Goal: Task Accomplishment & Management: Complete application form

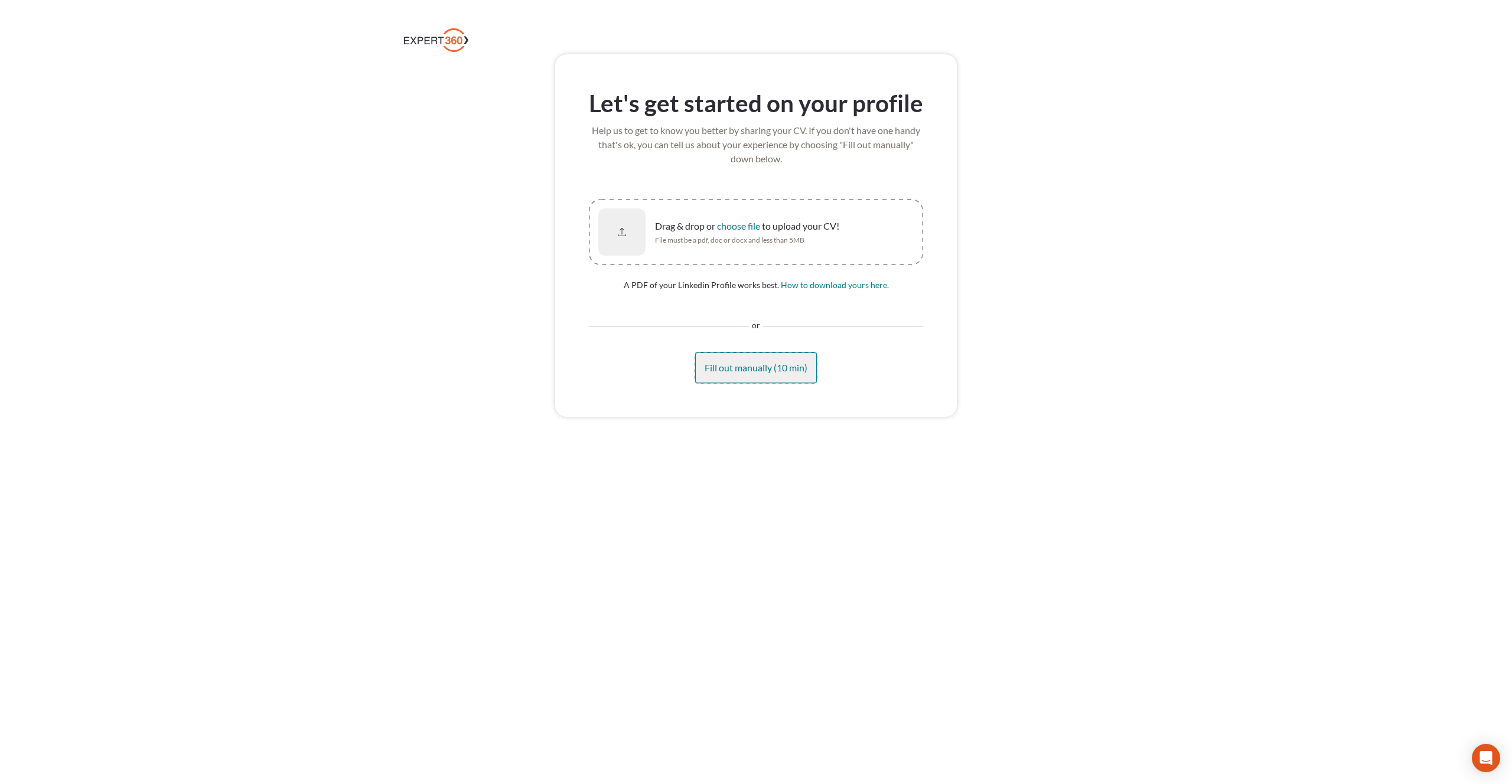
click at [749, 364] on span "Fill out manually (10 min)" at bounding box center [756, 367] width 103 height 11
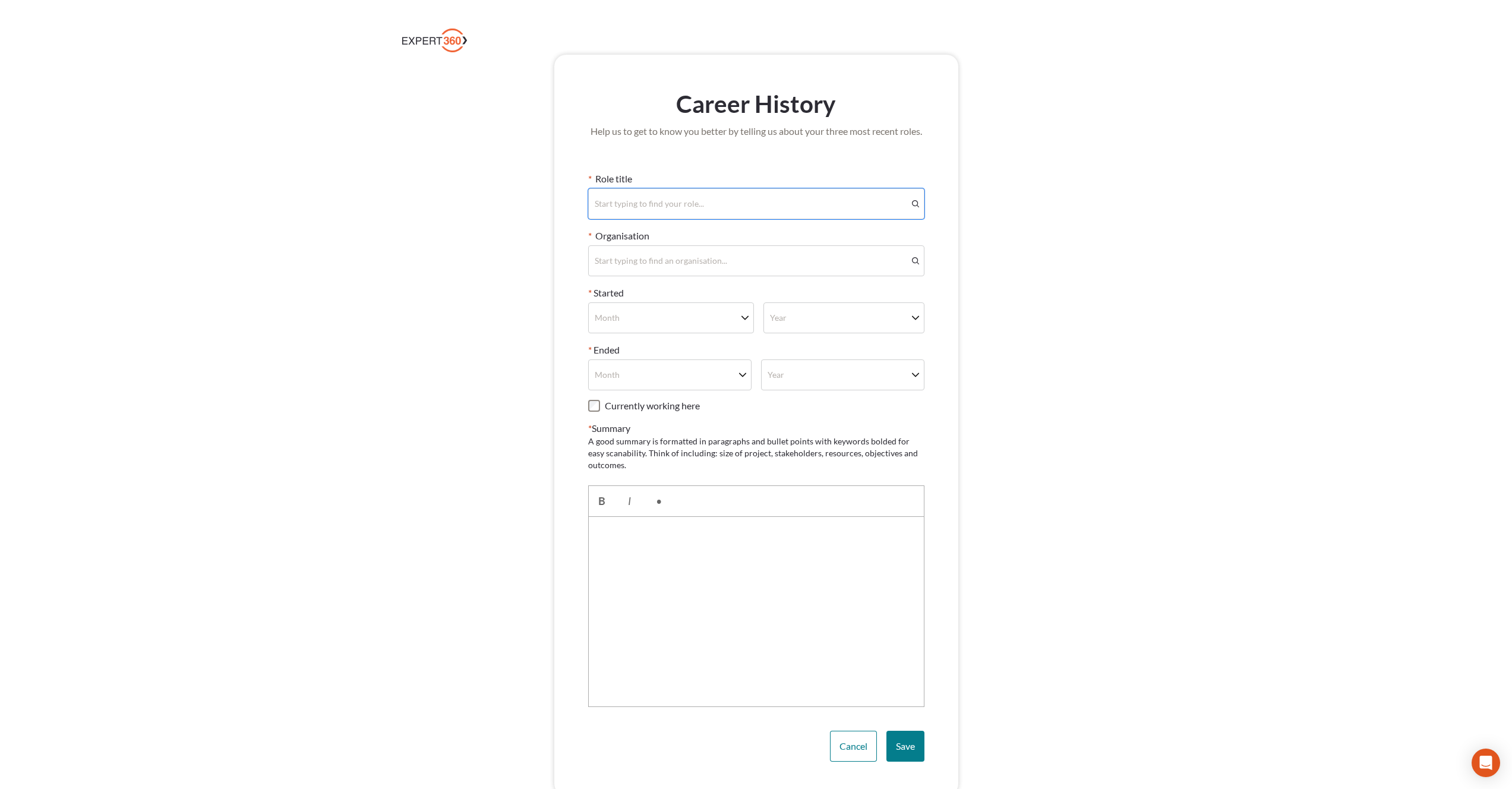
click at [625, 197] on div "Start typing to find your role..." at bounding box center [748, 203] width 319 height 29
type input "***"
click at [627, 231] on span "CEO" at bounding box center [756, 236] width 325 height 12
click at [628, 259] on div "Start typing to find an organisation..." at bounding box center [660, 261] width 133 height 12
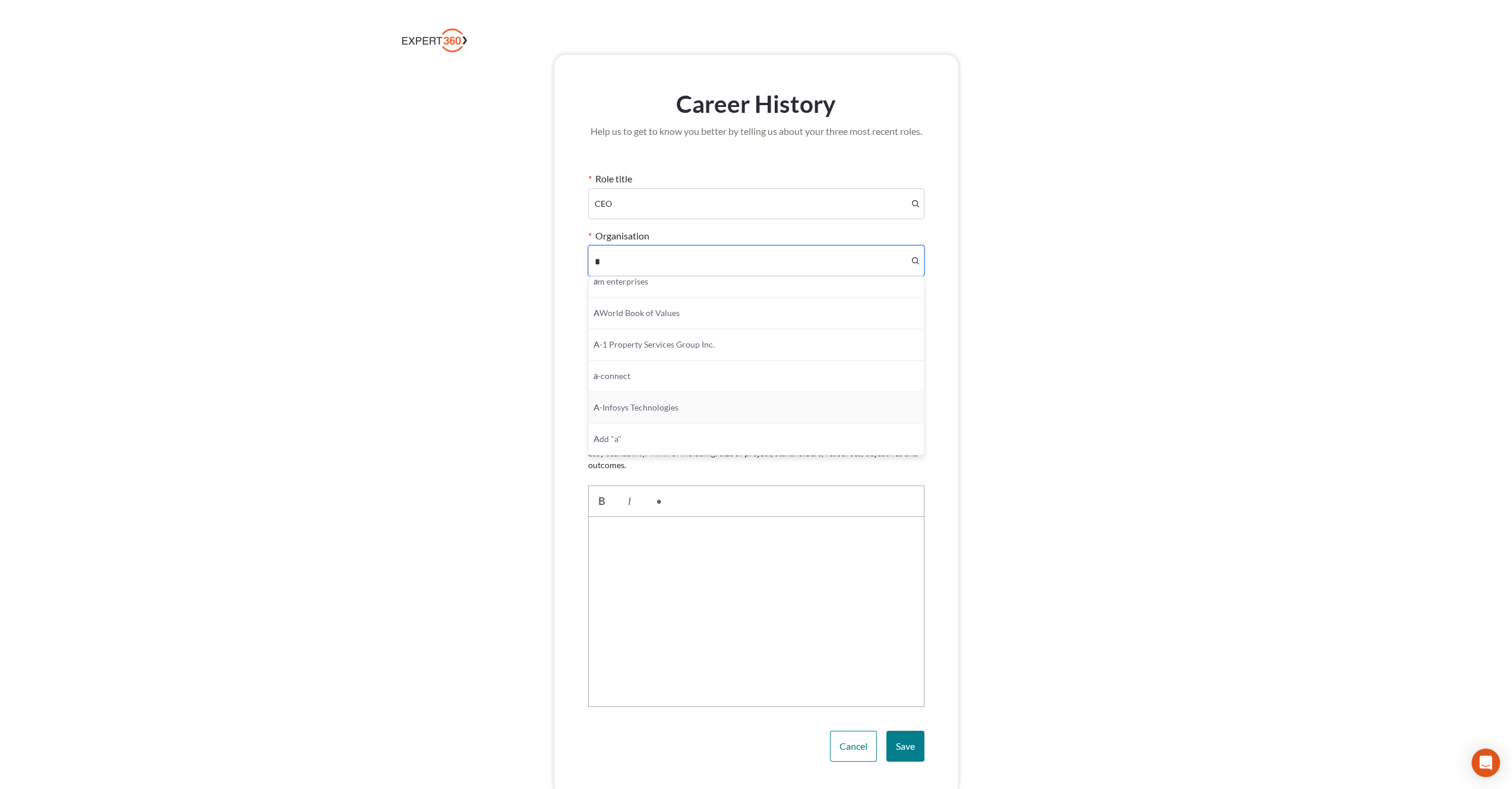
click at [670, 418] on div "A -Infosys Technologies" at bounding box center [756, 408] width 335 height 31
type input "*"
click at [658, 320] on div "Month" at bounding box center [663, 318] width 148 height 29
click at [646, 357] on div "January" at bounding box center [671, 350] width 166 height 31
click at [803, 321] on div "Year" at bounding box center [836, 318] width 143 height 29
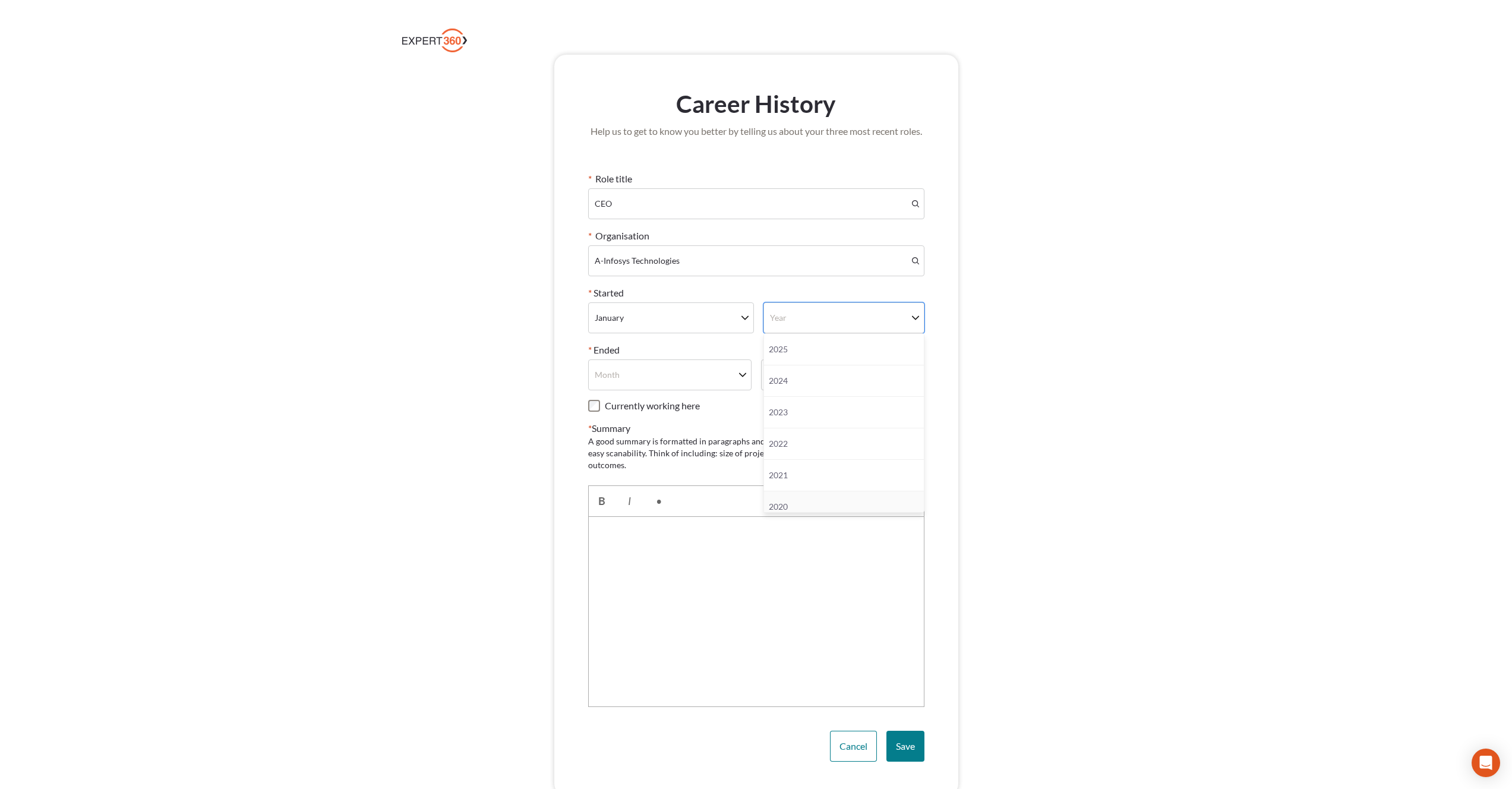
click at [802, 520] on div at bounding box center [756, 612] width 336 height 190
click at [819, 305] on div "Year" at bounding box center [836, 318] width 143 height 29
click at [804, 430] on span "2016" at bounding box center [844, 424] width 150 height 12
click at [665, 366] on div "Month" at bounding box center [662, 375] width 147 height 29
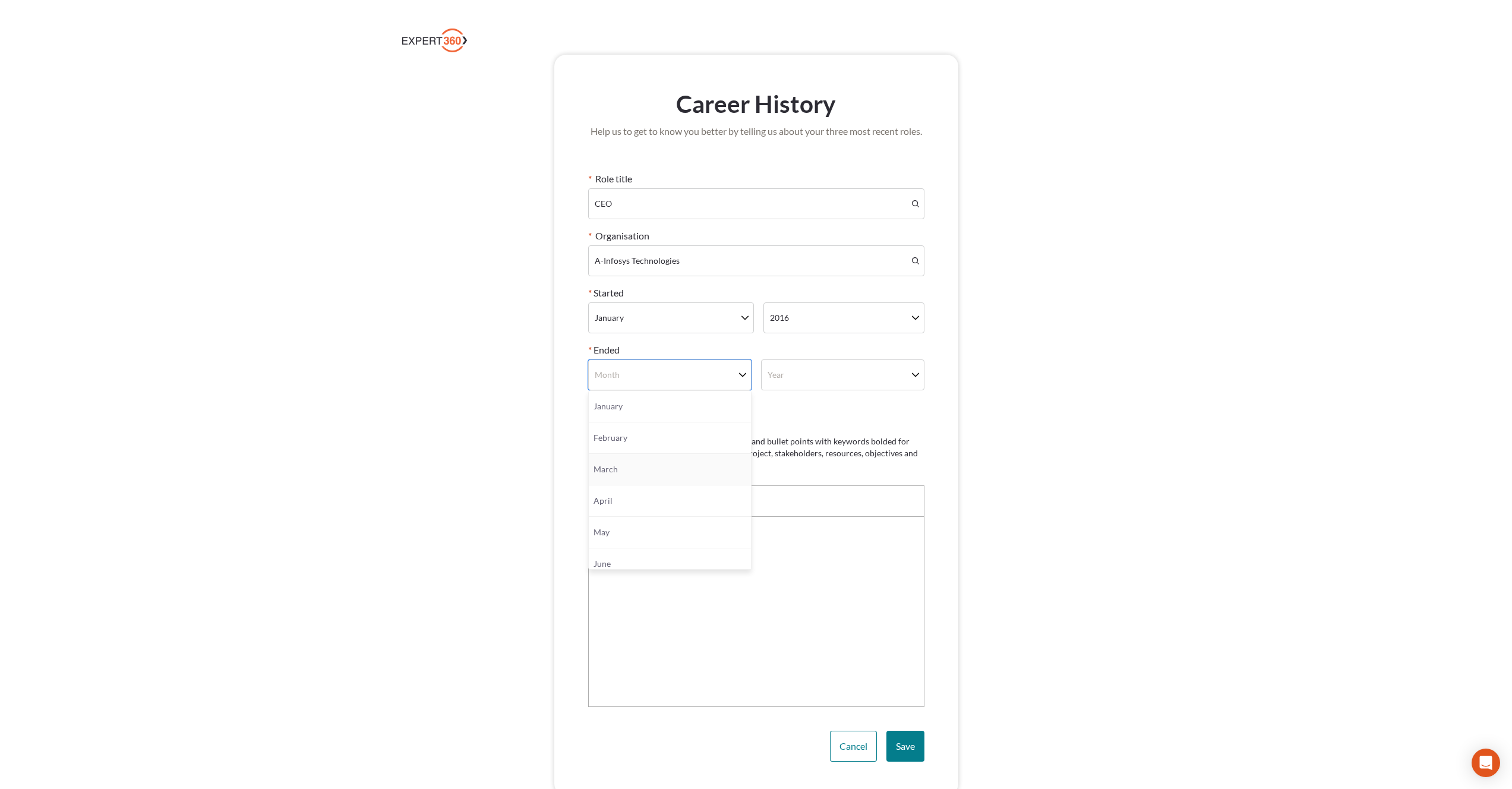
click at [844, 413] on div "* Role title CEO * Organisation A-Infosys Technologies * Started [DATE] * Ended…" at bounding box center [756, 440] width 336 height 535
click at [646, 402] on label "Currently working here" at bounding box center [652, 406] width 95 height 12
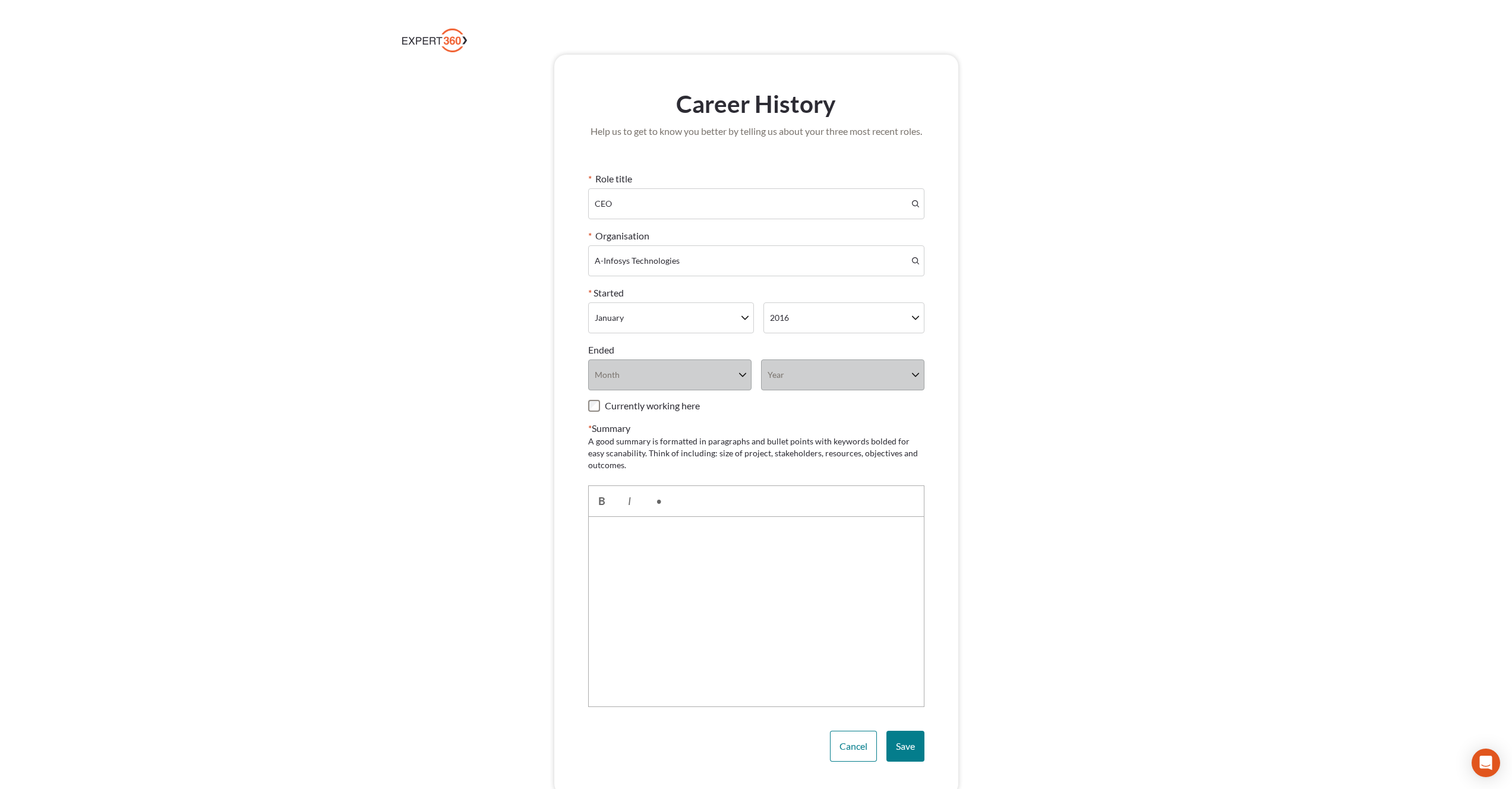
click at [650, 589] on div at bounding box center [756, 612] width 336 height 190
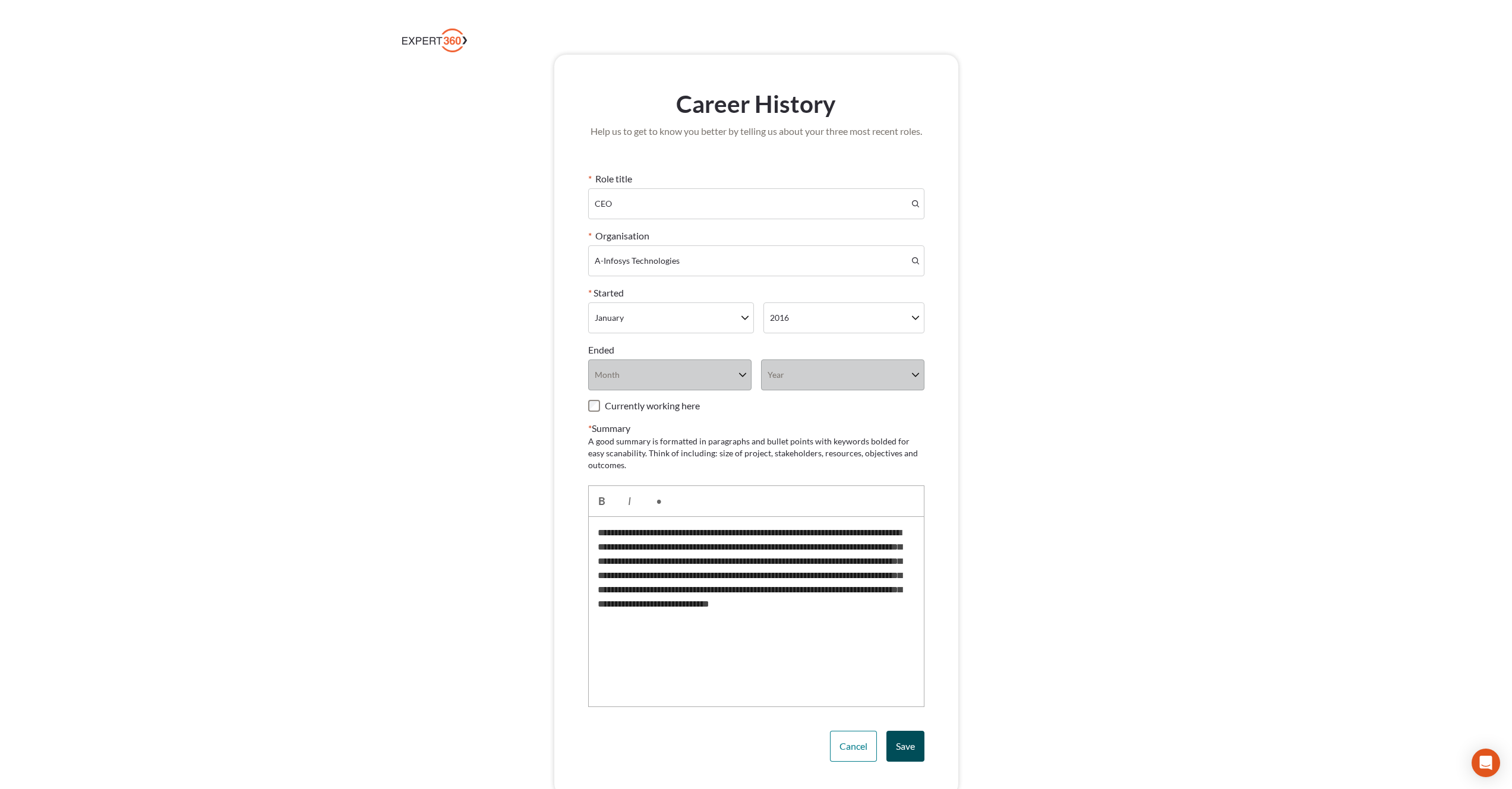
click at [901, 748] on span "Save" at bounding box center [905, 746] width 19 height 12
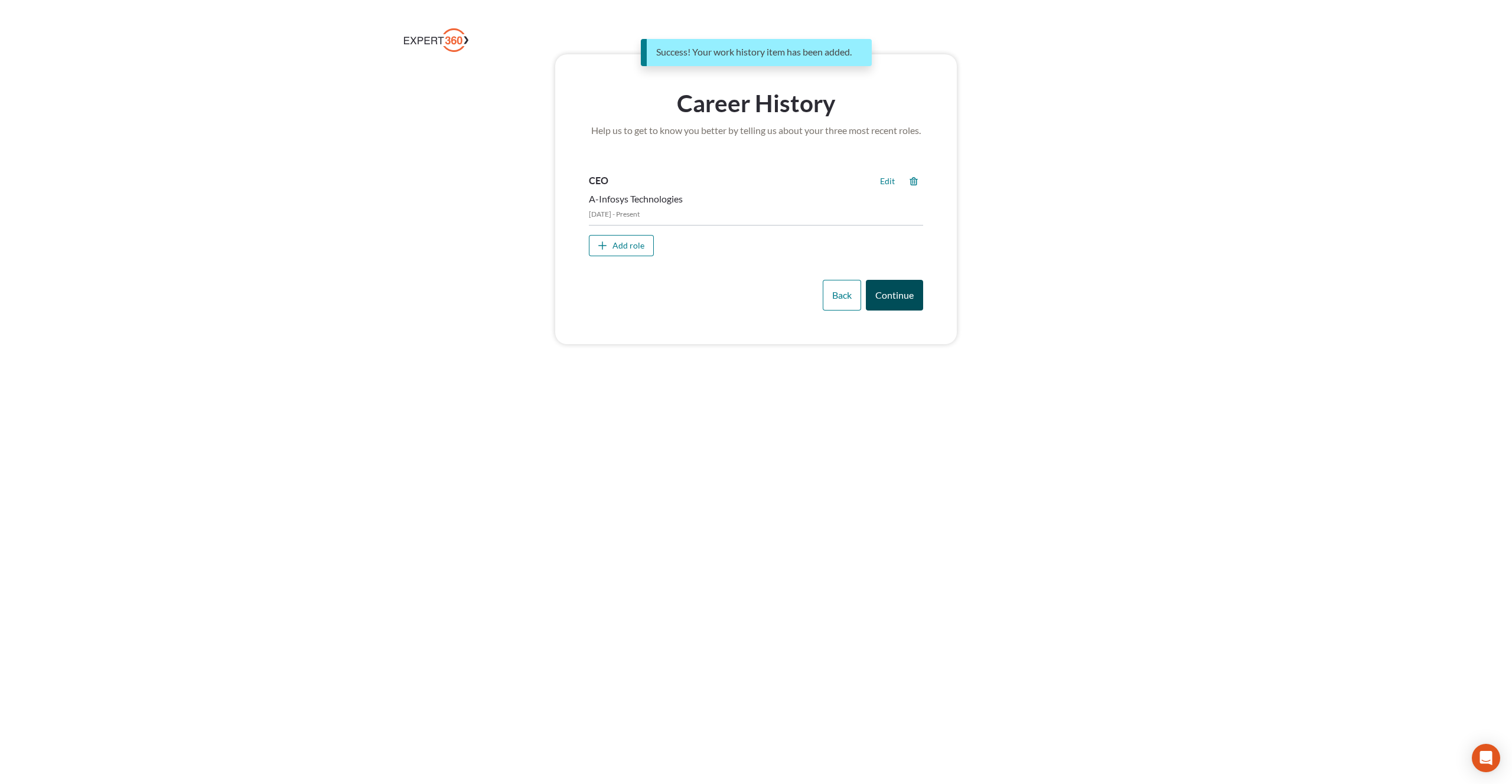
click at [896, 296] on span "Continue" at bounding box center [894, 295] width 38 height 11
click at [608, 266] on span "Please add at least 3 roles" at bounding box center [627, 266] width 77 height 10
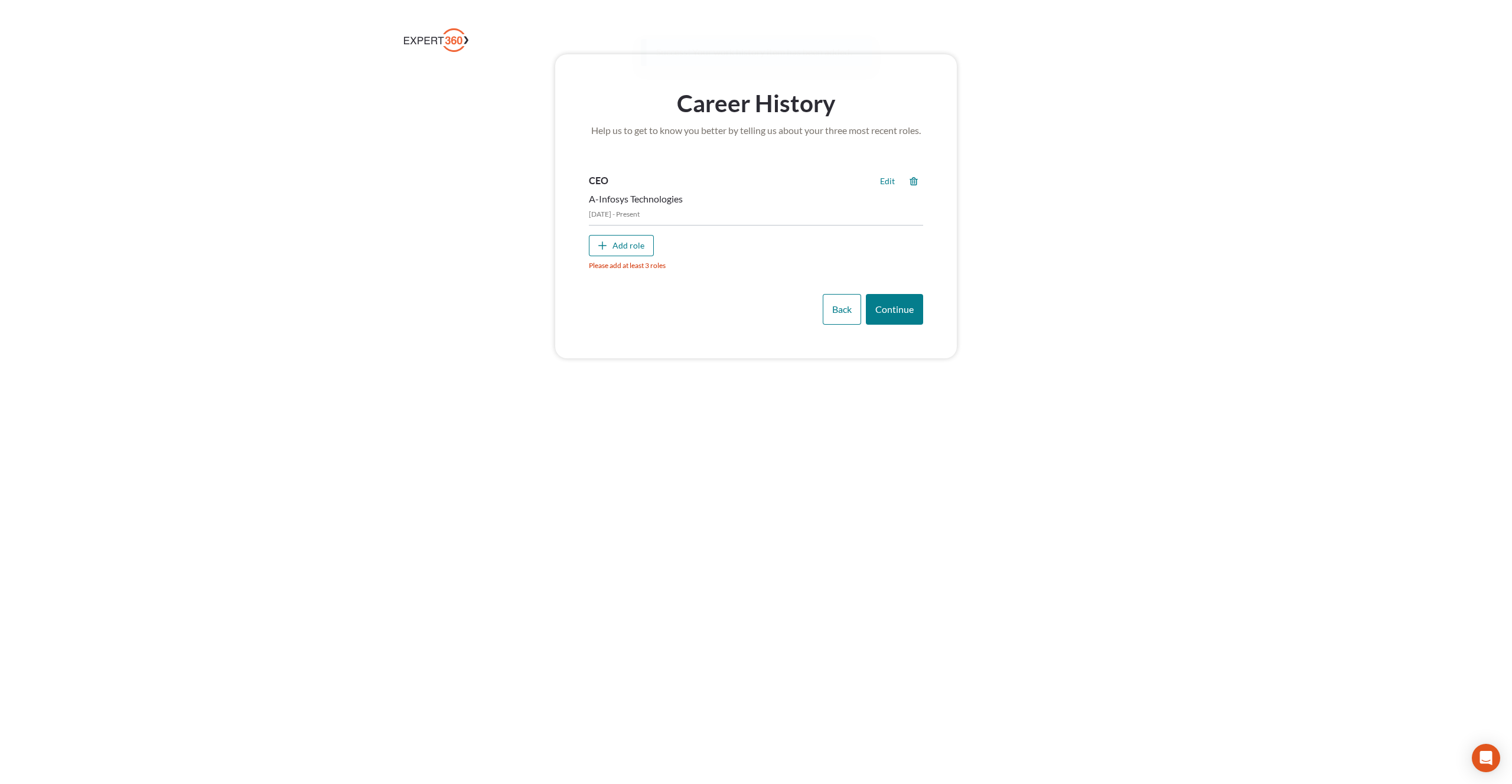
click at [615, 258] on div "Add role Please add at least 3 roles" at bounding box center [756, 252] width 334 height 35
click at [629, 245] on div "Add role" at bounding box center [628, 246] width 32 height 11
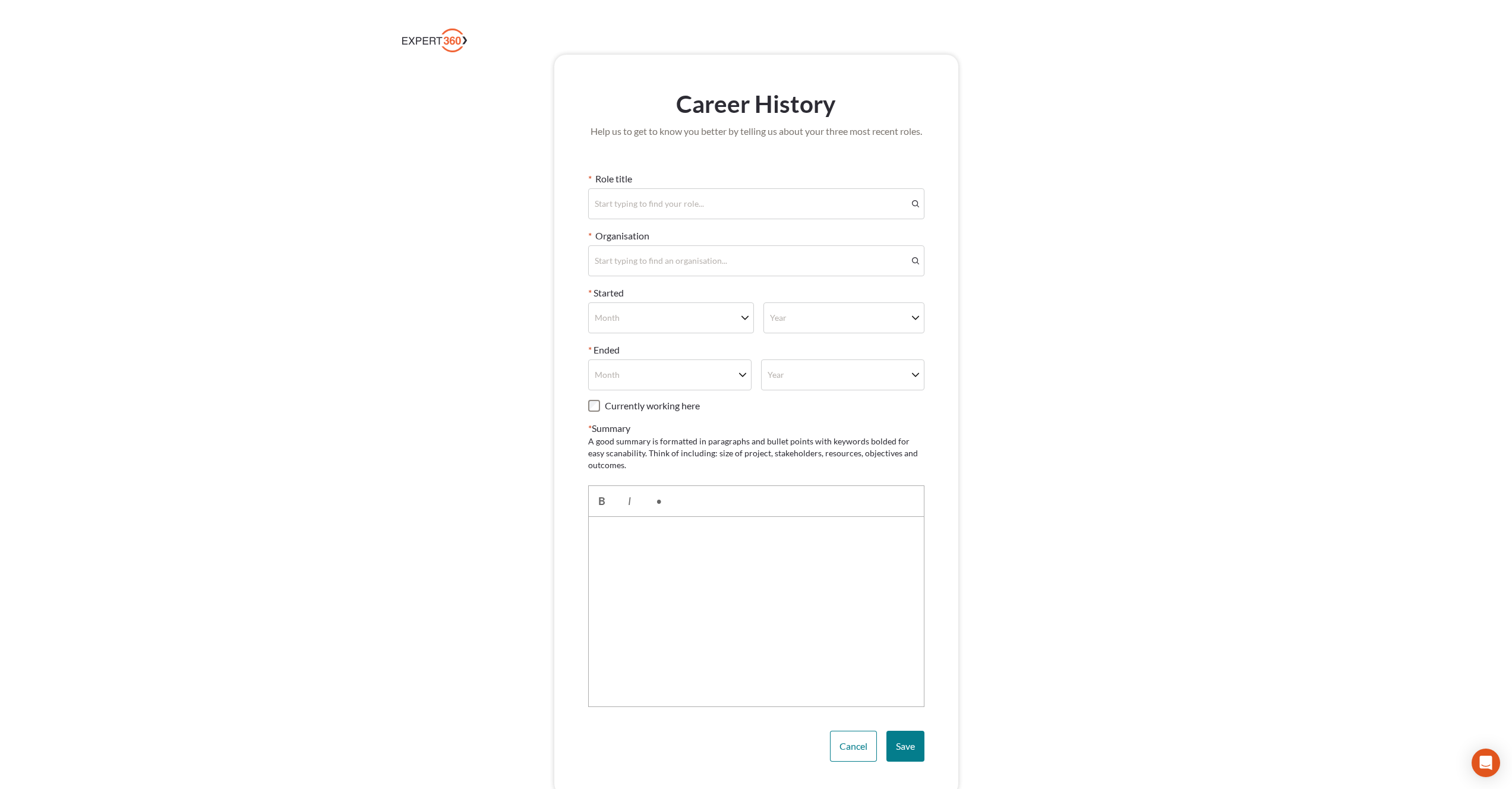
click at [656, 201] on div "Start typing to find your role..." at bounding box center [649, 203] width 110 height 12
type input "*"
click at [640, 231] on span "C EO" at bounding box center [756, 236] width 325 height 12
click at [637, 266] on div "Start typing to find an organisation..." at bounding box center [660, 261] width 133 height 12
click at [664, 328] on span "A Critical Path Inc" at bounding box center [756, 324] width 325 height 12
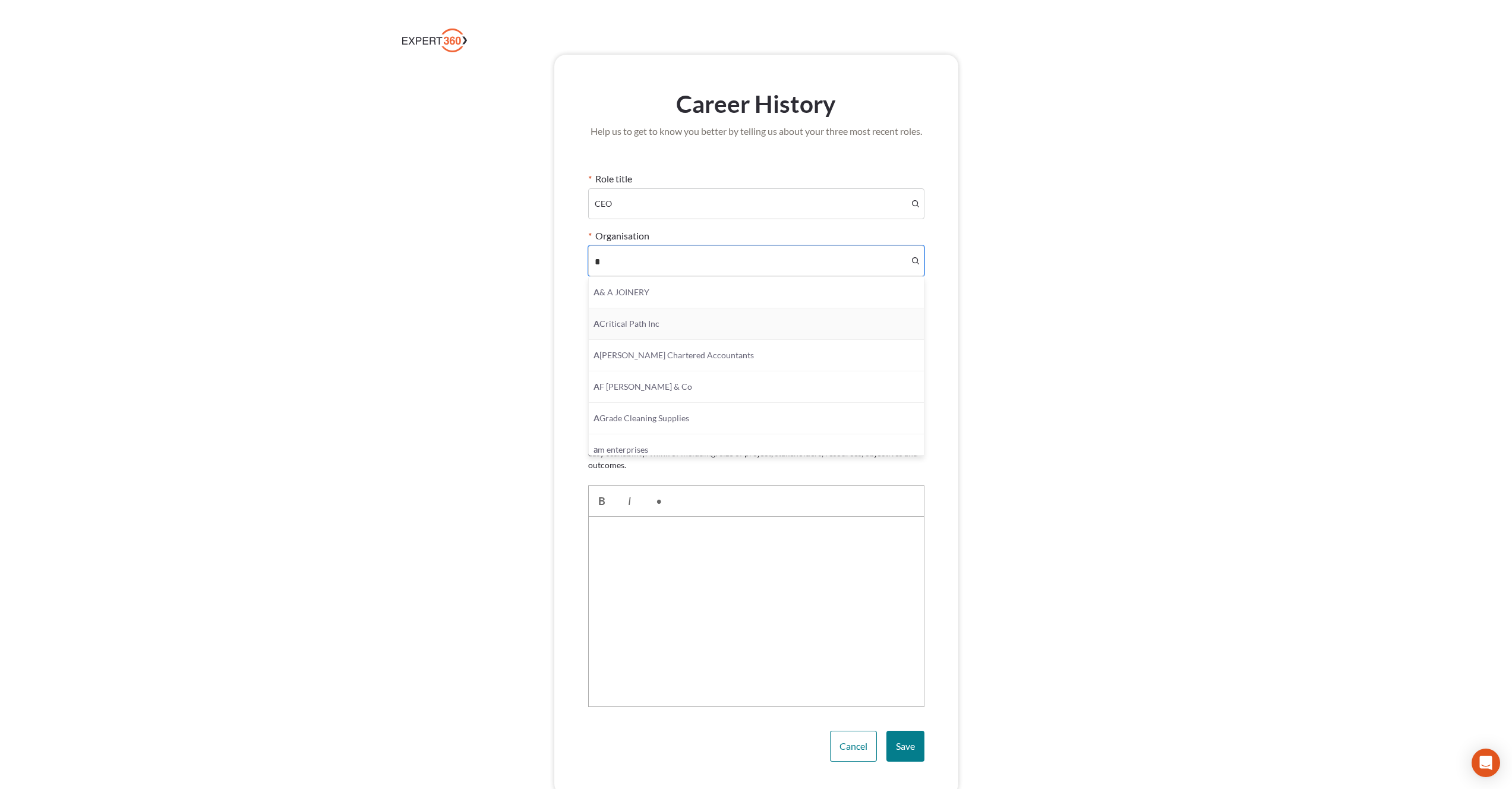
type input "*"
click at [642, 315] on div "Month" at bounding box center [663, 318] width 148 height 29
click at [646, 433] on div "April" at bounding box center [671, 444] width 166 height 31
click at [793, 315] on div "Year" at bounding box center [836, 318] width 143 height 29
click at [809, 430] on div "2022" at bounding box center [843, 444] width 159 height 31
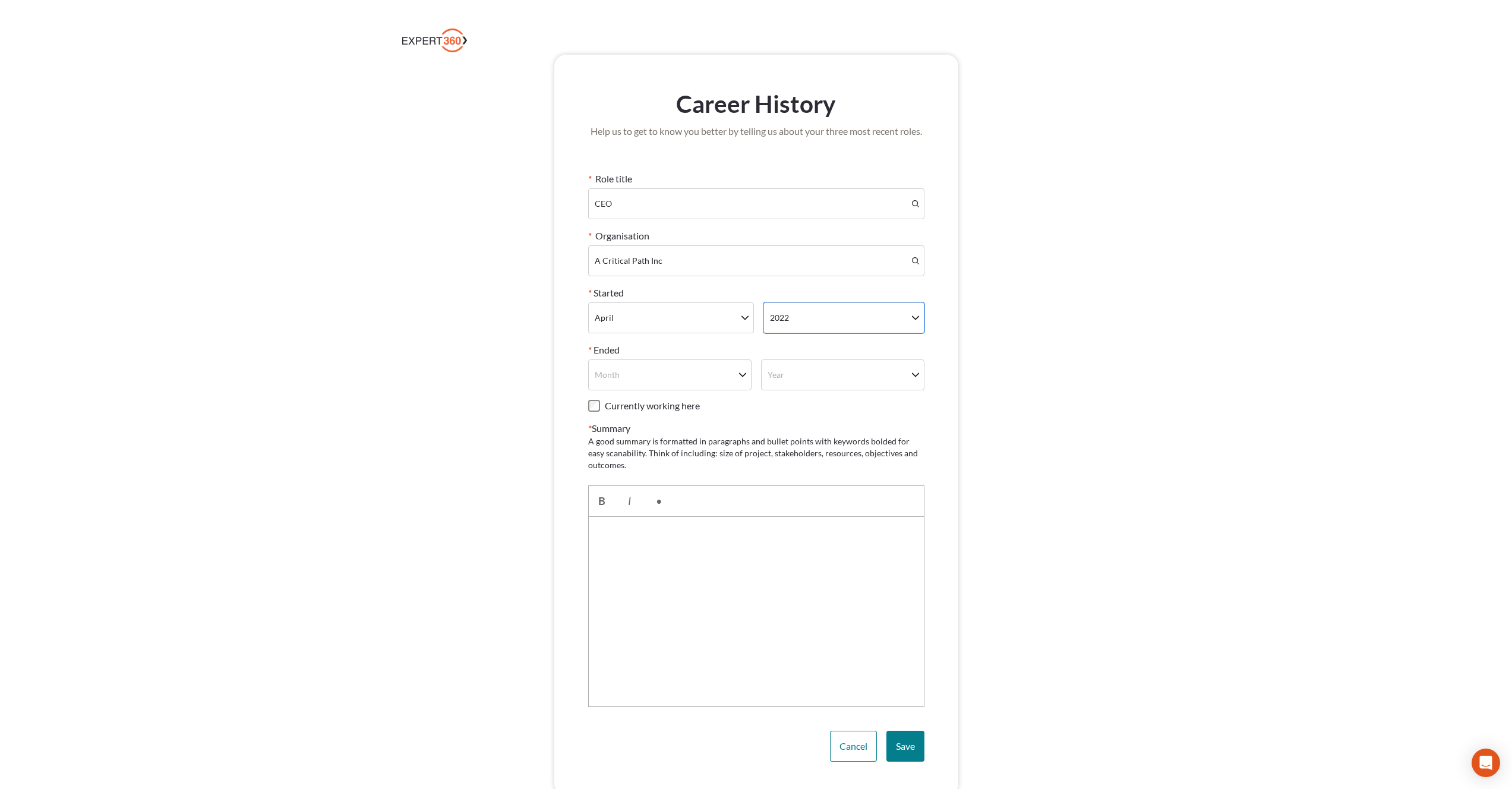
click at [659, 400] on label "Currently working here" at bounding box center [652, 406] width 95 height 12
click at [660, 596] on div at bounding box center [756, 612] width 336 height 190
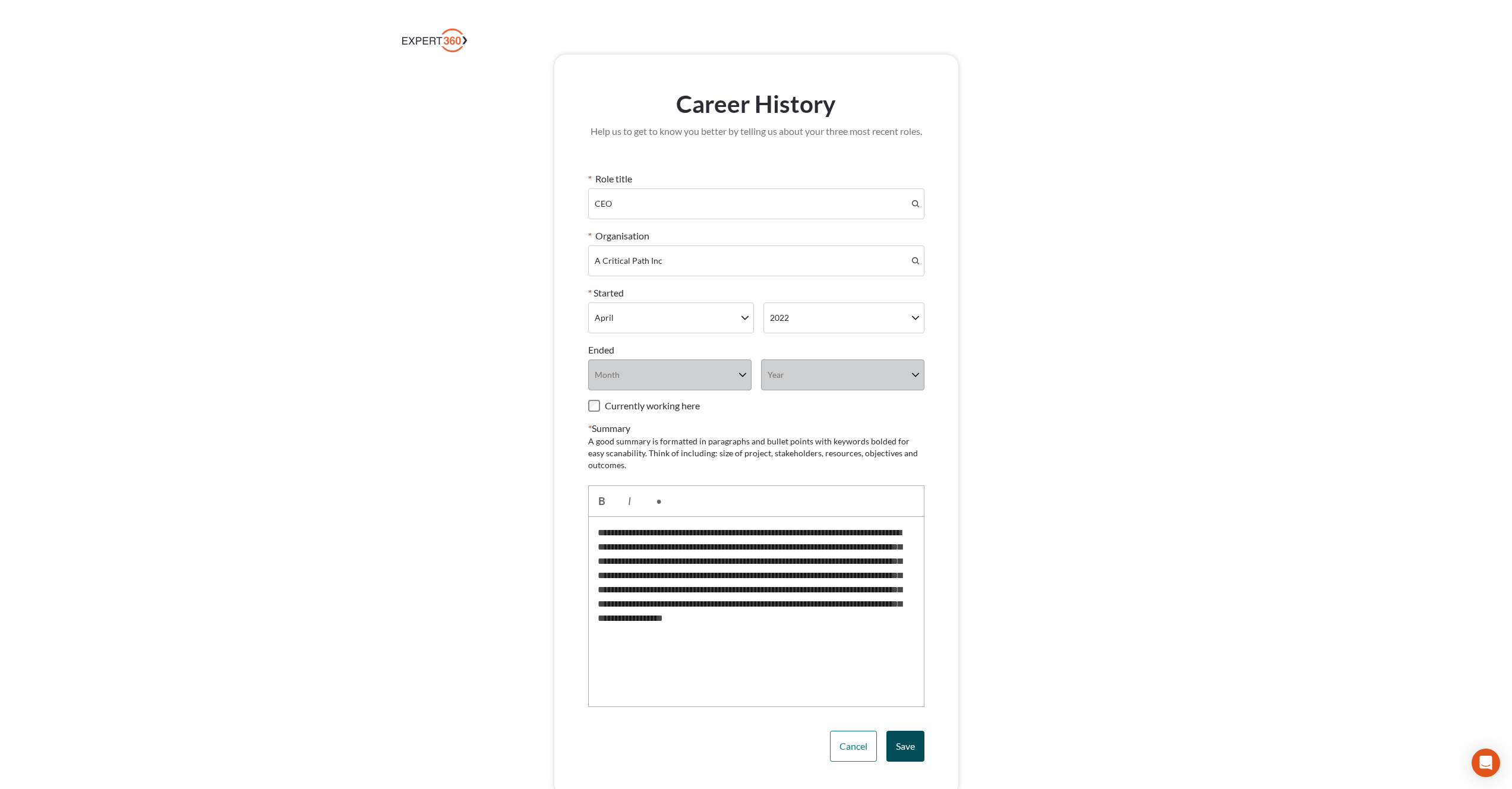
click at [908, 746] on span "Save" at bounding box center [905, 746] width 19 height 12
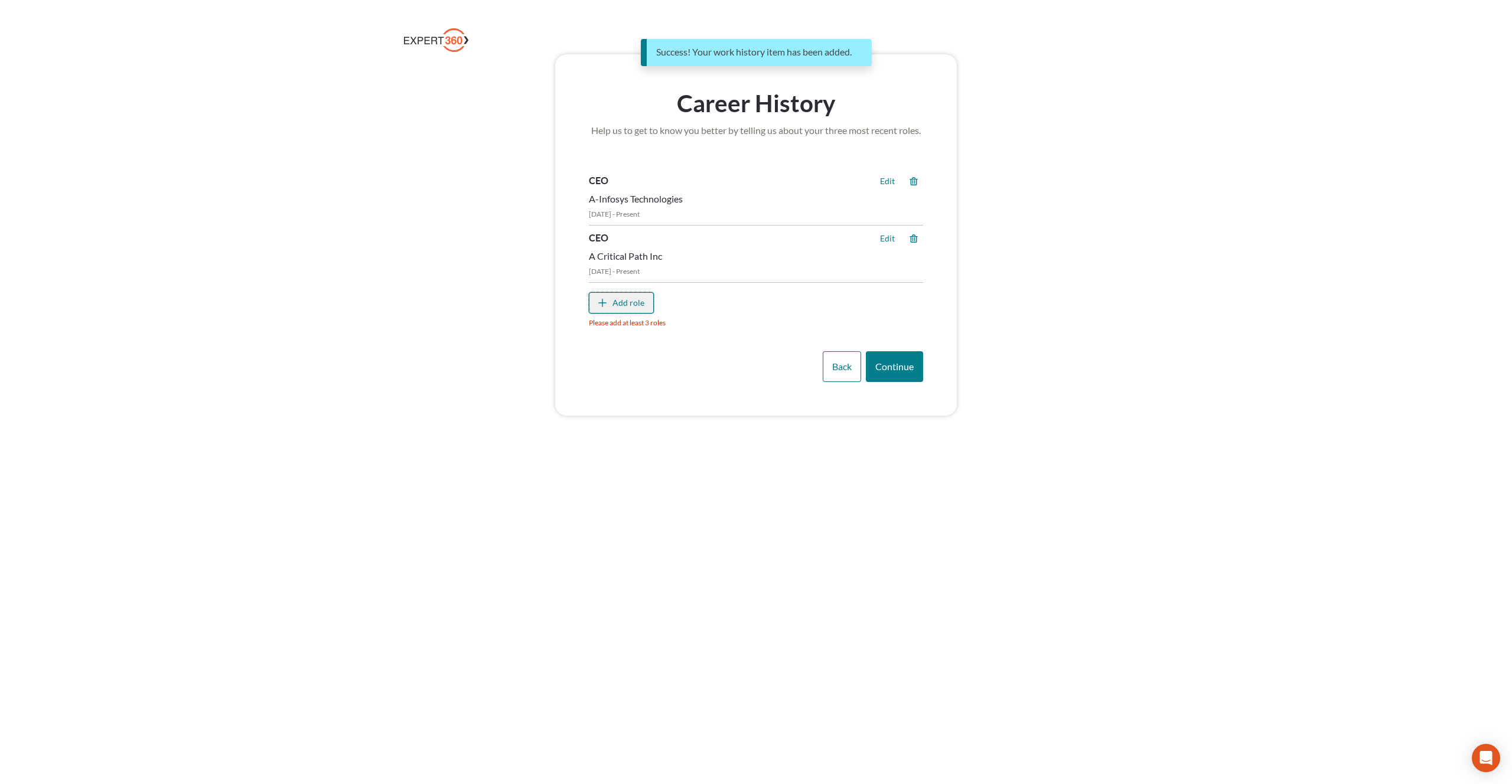
click at [624, 304] on div "Add role" at bounding box center [628, 303] width 32 height 11
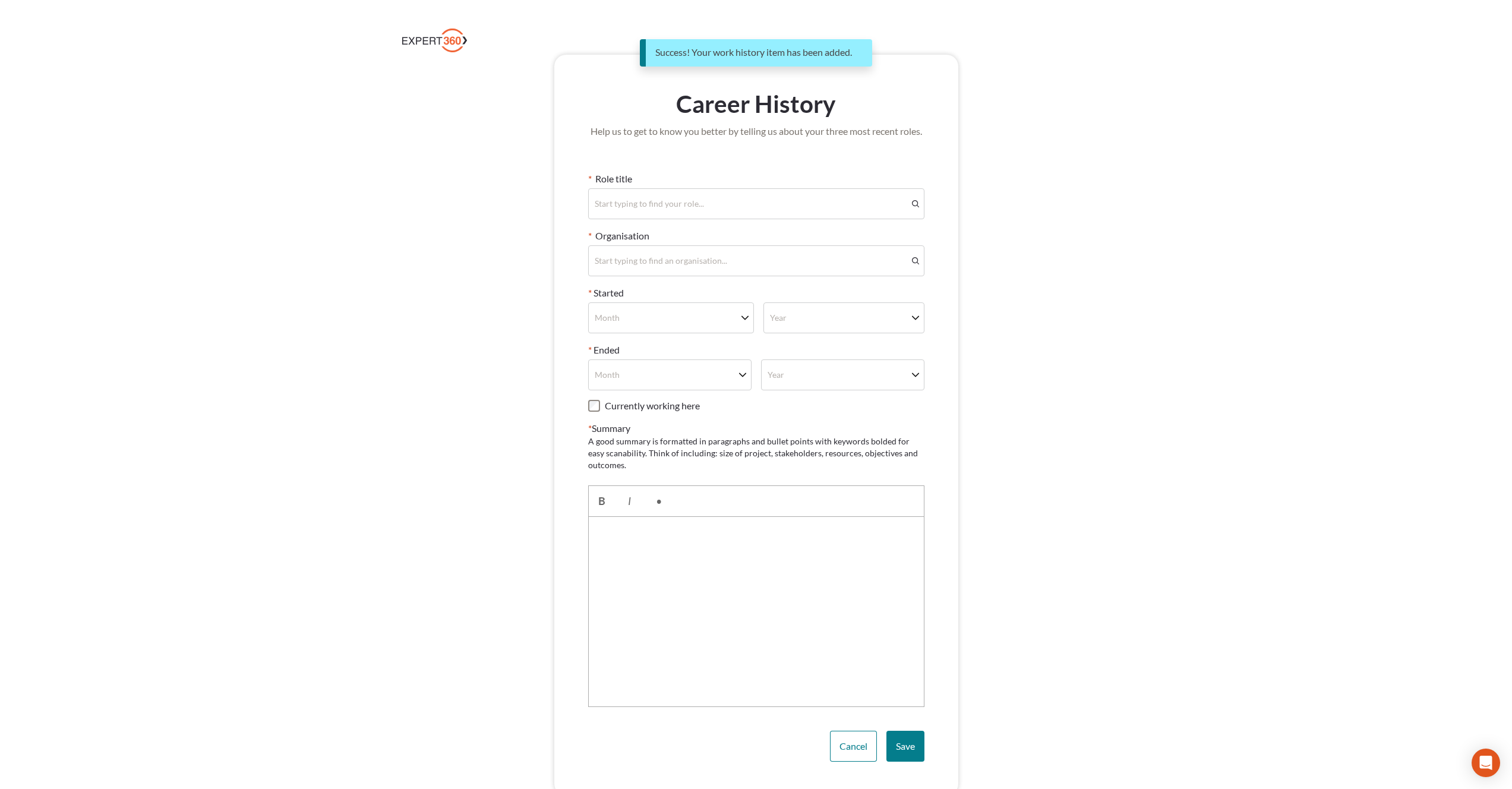
click at [620, 192] on div "Start typing to find your role..." at bounding box center [748, 203] width 319 height 29
type input "*"
click at [628, 239] on span "C EO" at bounding box center [756, 236] width 325 height 12
click at [652, 264] on div "Start typing to find an organisation..." at bounding box center [660, 261] width 133 height 12
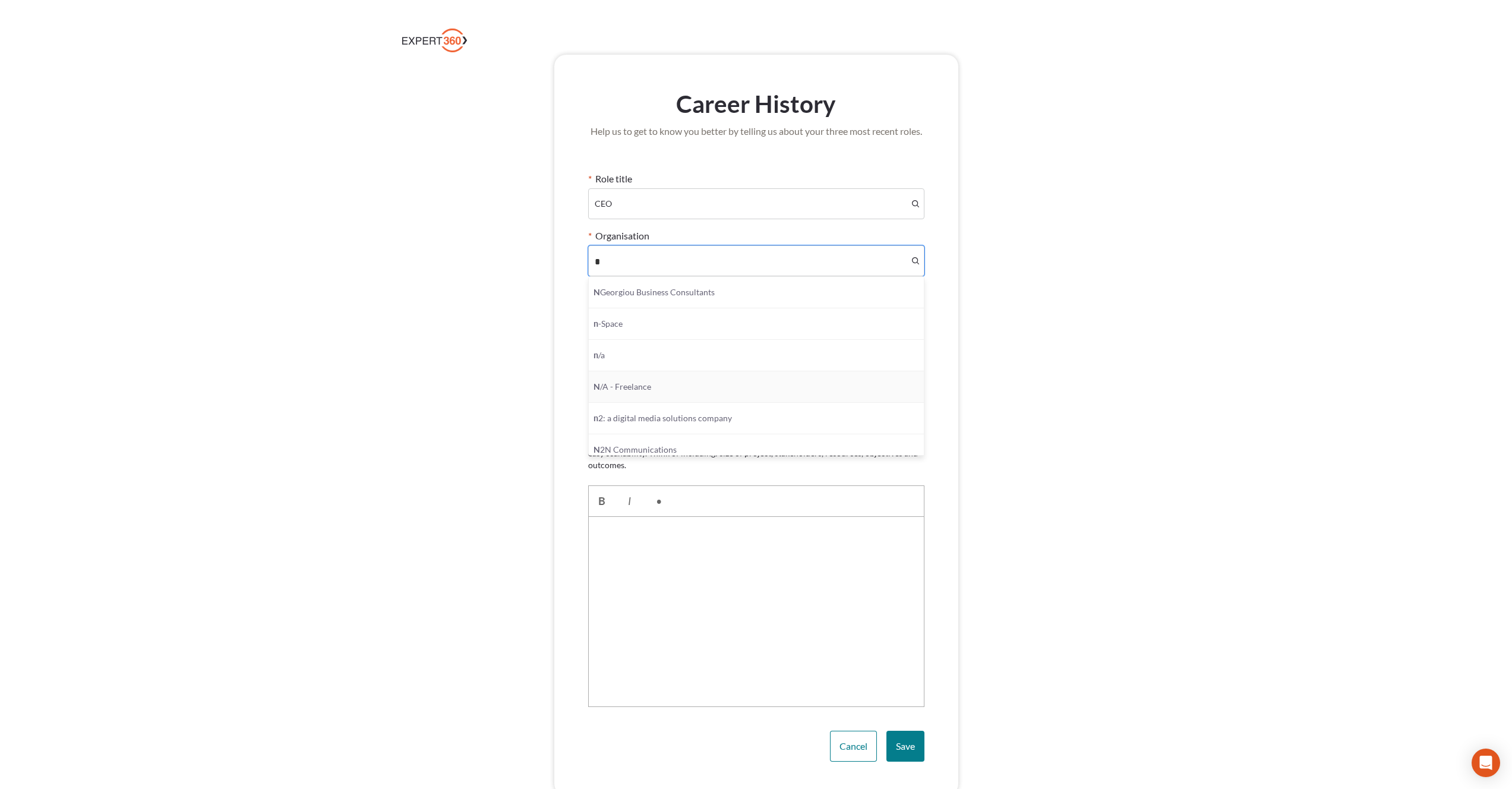
click at [679, 395] on div "N /A - Freelance" at bounding box center [756, 387] width 335 height 31
type input "*"
click at [656, 324] on div "Month" at bounding box center [663, 318] width 148 height 29
click at [637, 470] on span "May" at bounding box center [671, 475] width 156 height 12
click at [826, 311] on div "Year" at bounding box center [836, 318] width 143 height 29
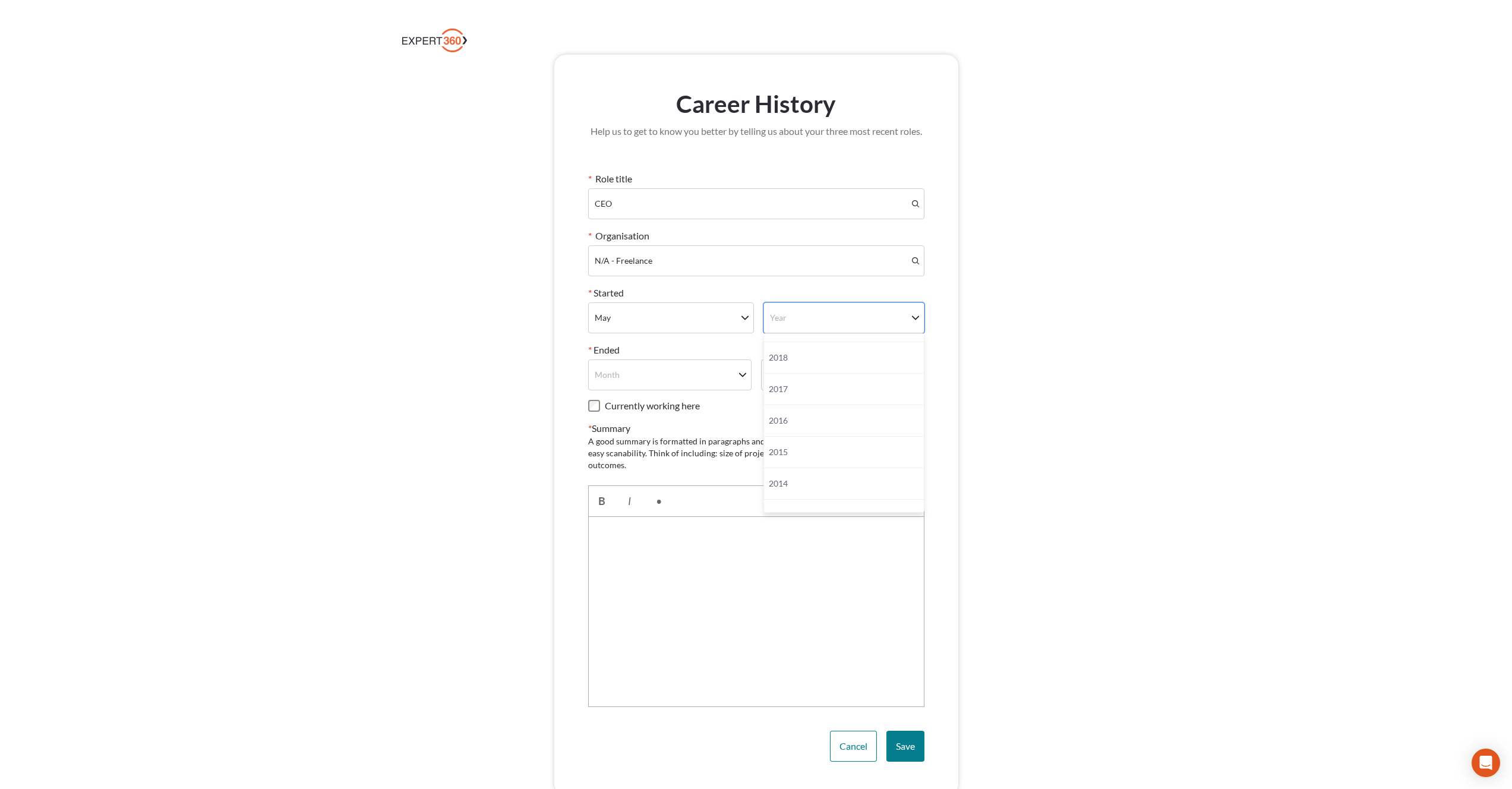
scroll to position [264, 0]
click at [835, 430] on span "2014" at bounding box center [844, 432] width 150 height 12
click at [639, 407] on label "Currently working here" at bounding box center [652, 406] width 95 height 12
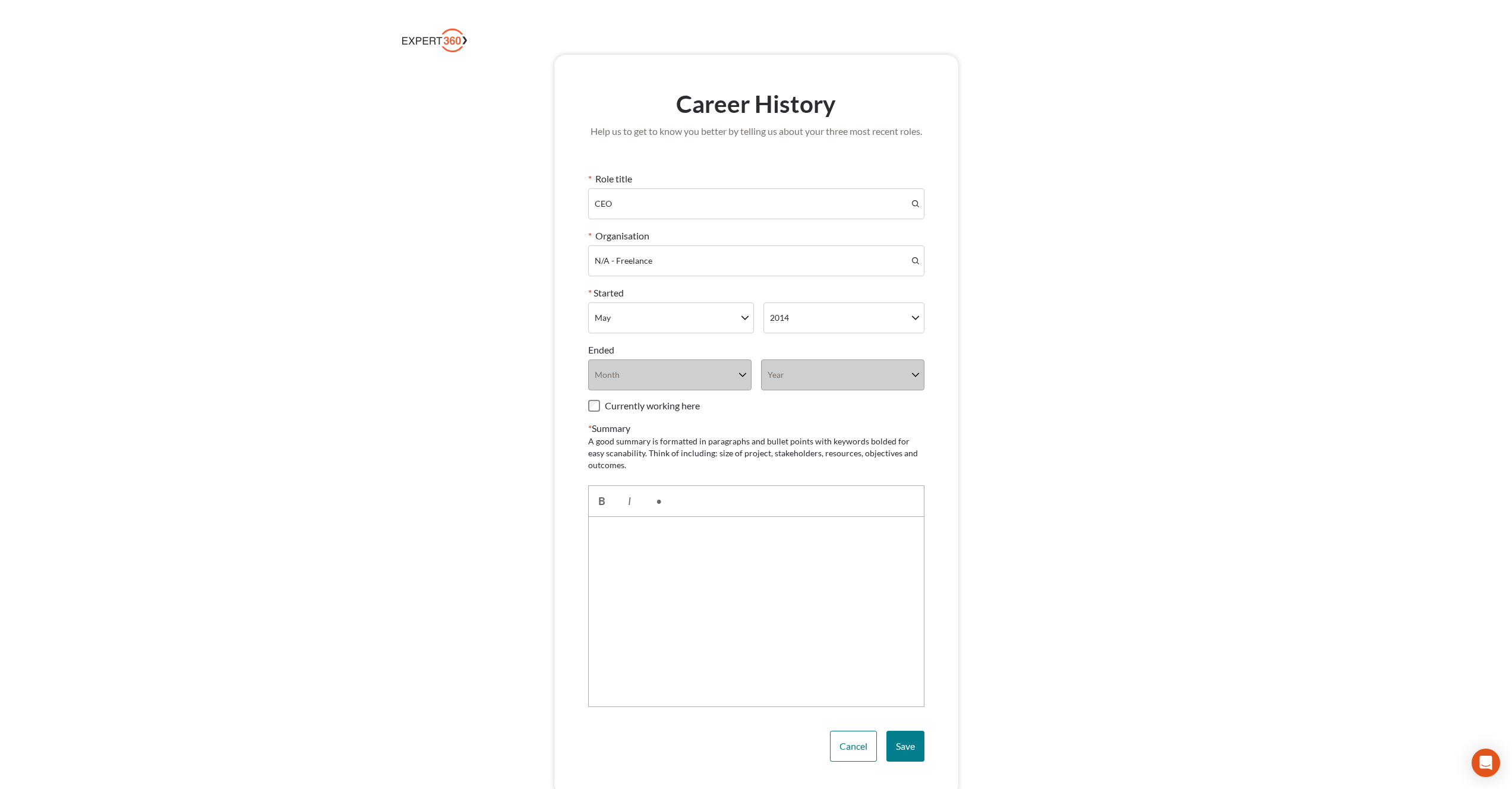
click at [644, 580] on div at bounding box center [756, 612] width 336 height 190
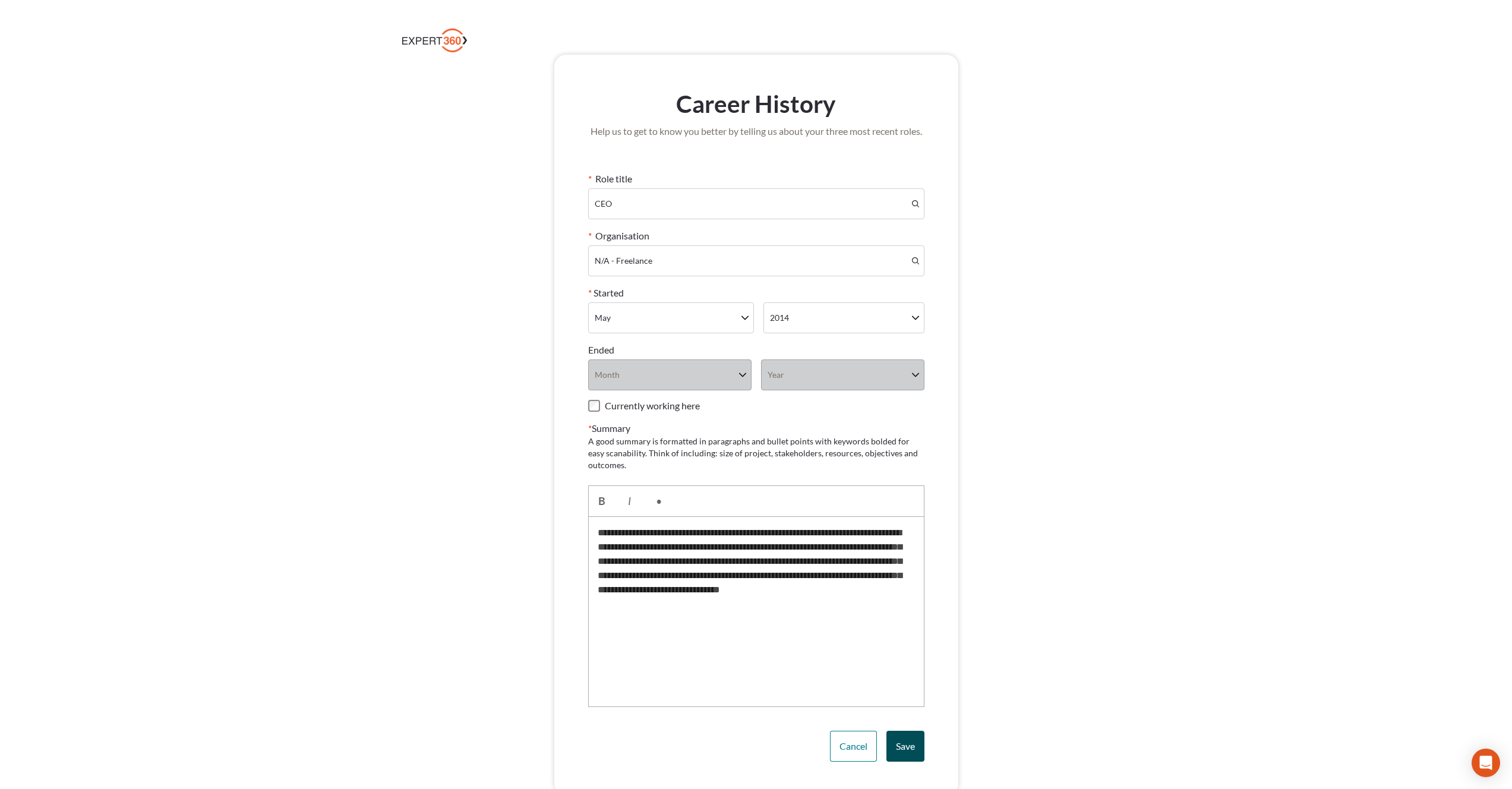
click at [917, 744] on button "Save" at bounding box center [906, 747] width 38 height 31
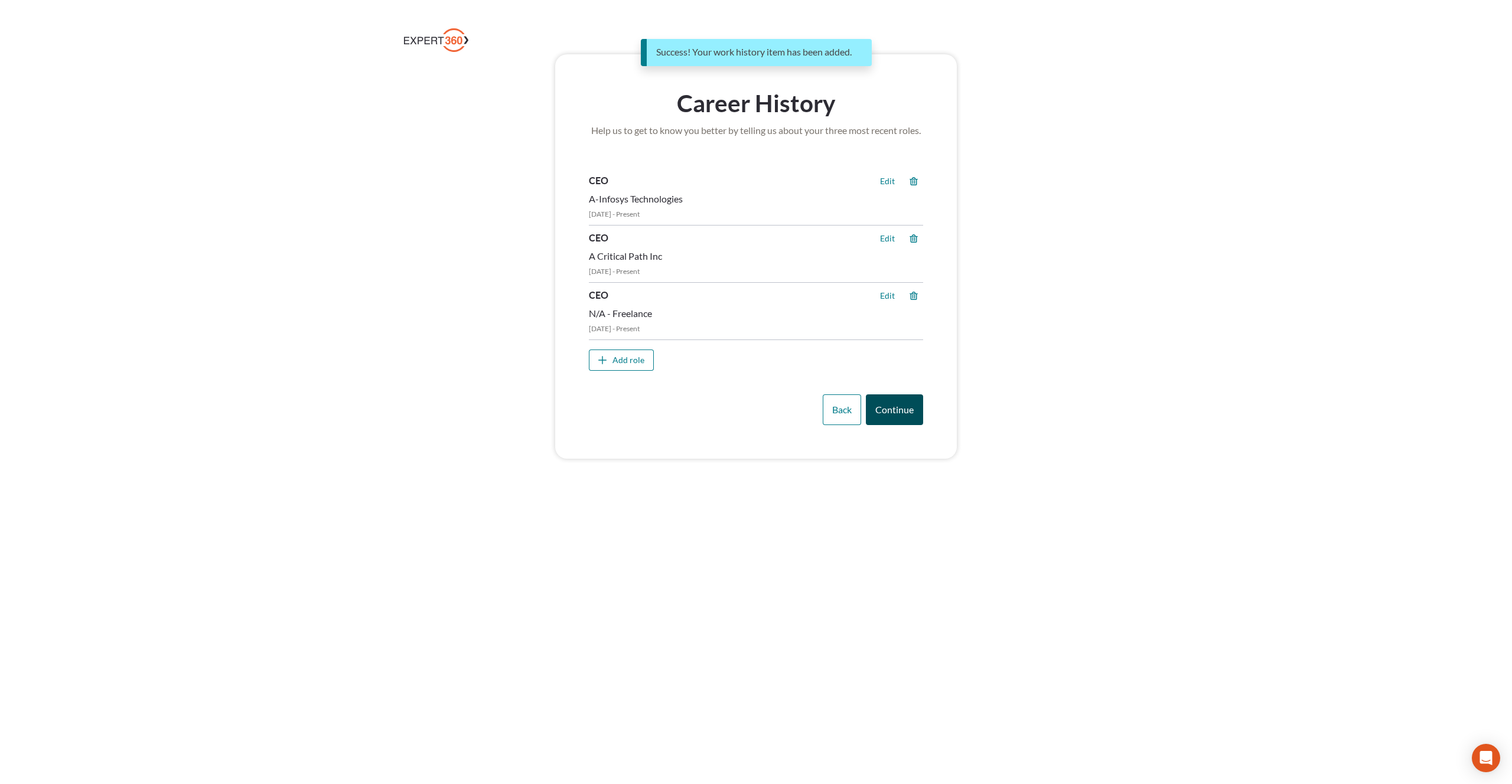
click at [905, 417] on button "Continue" at bounding box center [895, 410] width 57 height 31
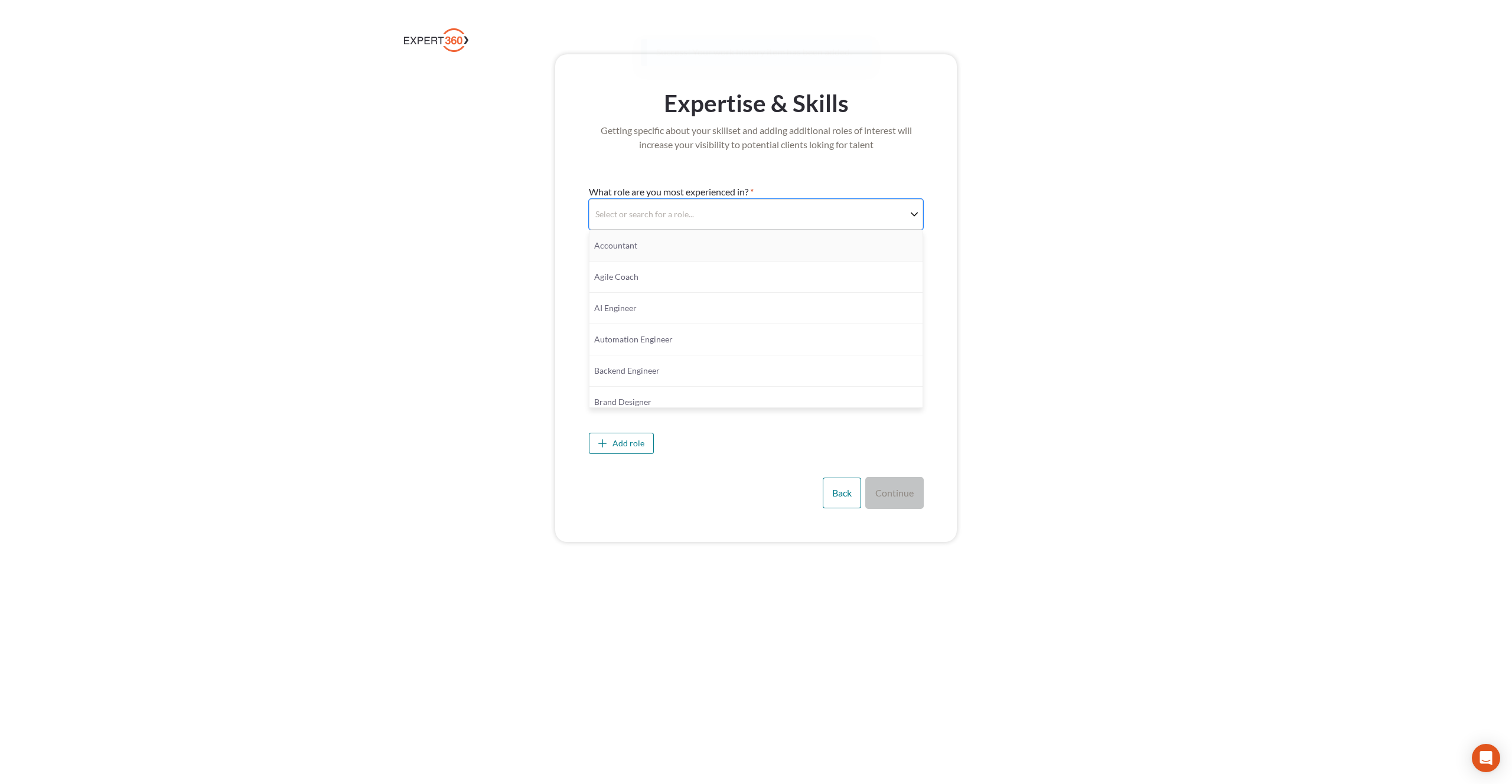
click at [691, 214] on div "Select or search for a role..." at bounding box center [644, 214] width 99 height 11
click at [667, 273] on span "Agile Coach" at bounding box center [756, 277] width 323 height 11
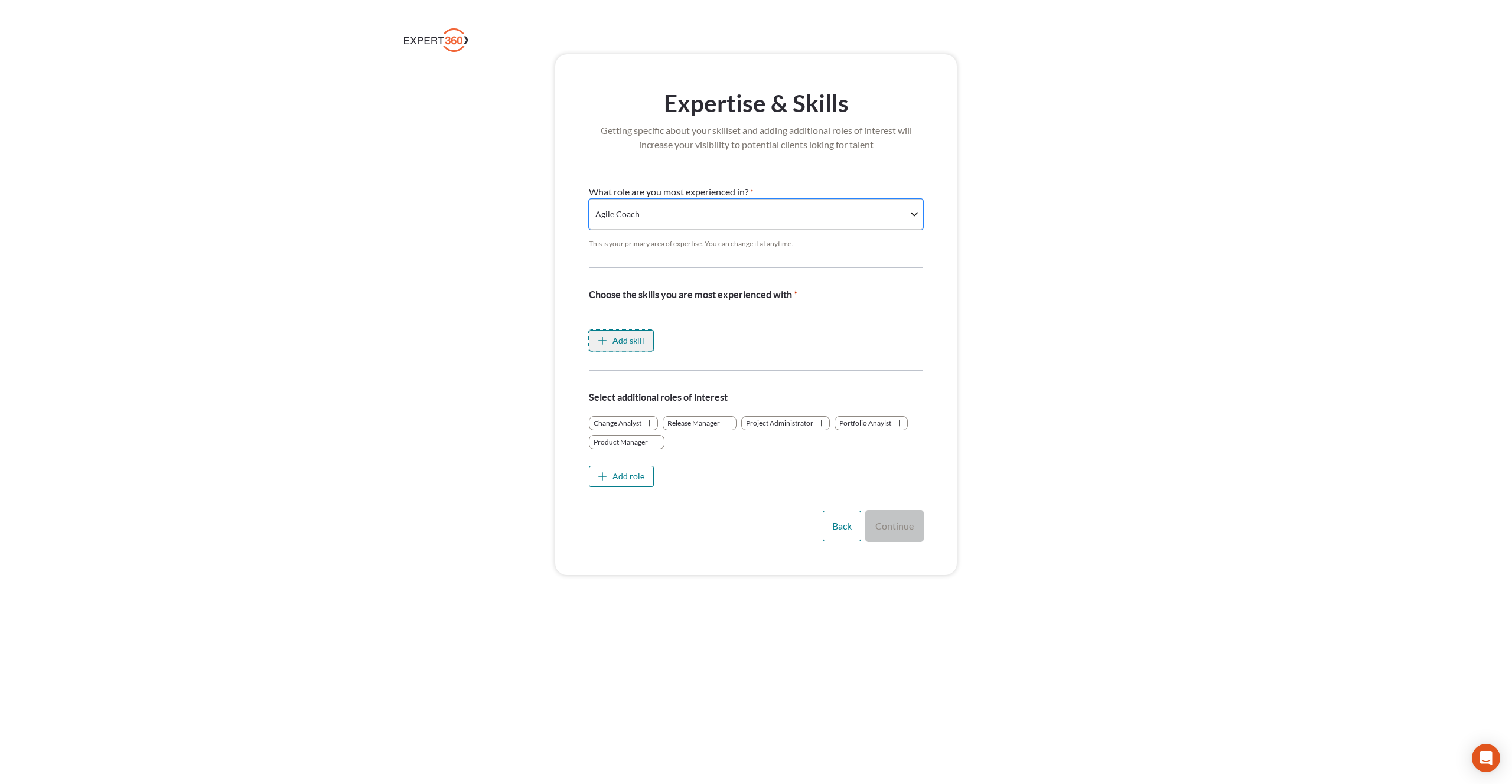
click at [613, 342] on div "Add skill" at bounding box center [628, 340] width 32 height 11
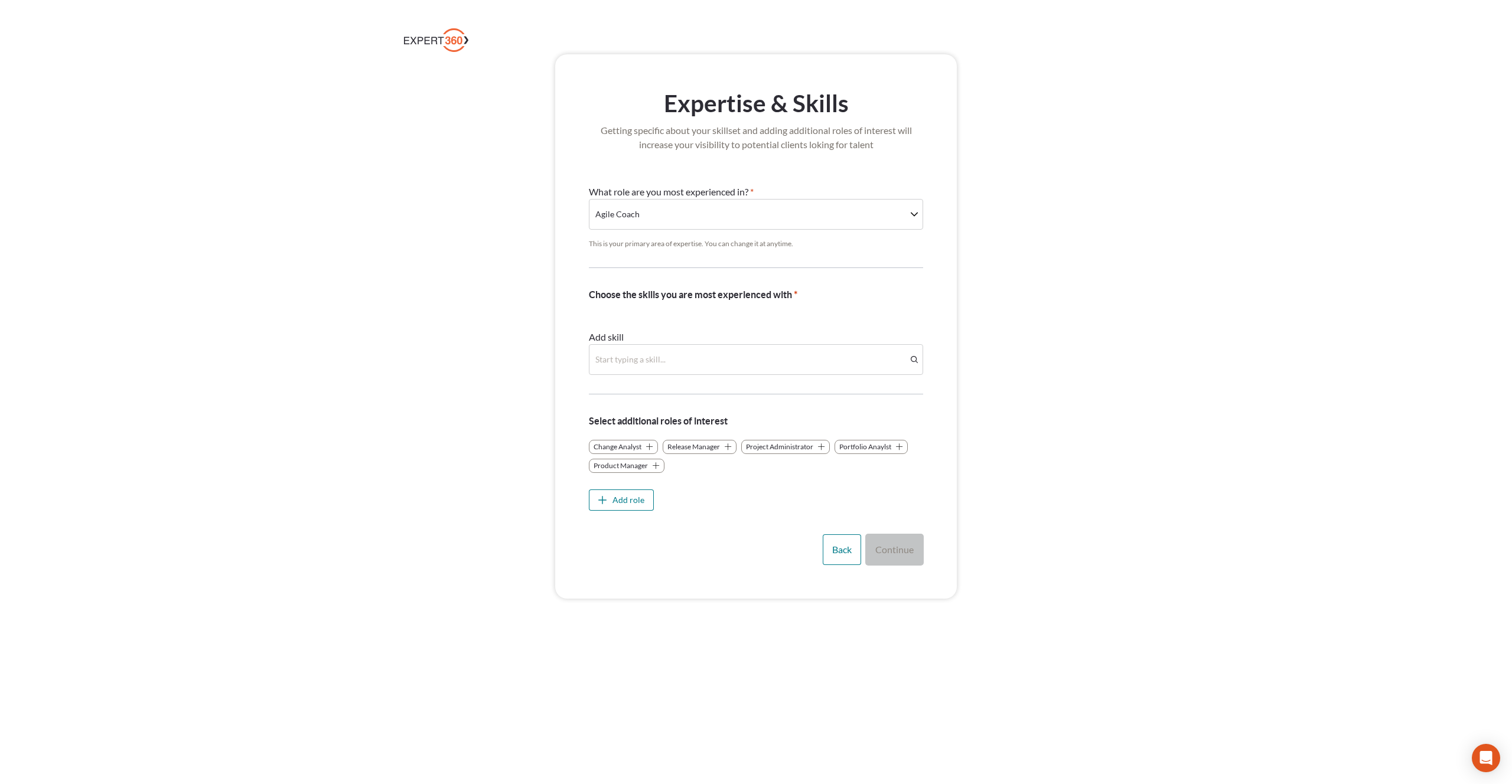
click at [627, 350] on div "Start typing a skill..." at bounding box center [747, 359] width 317 height 29
type input "*"
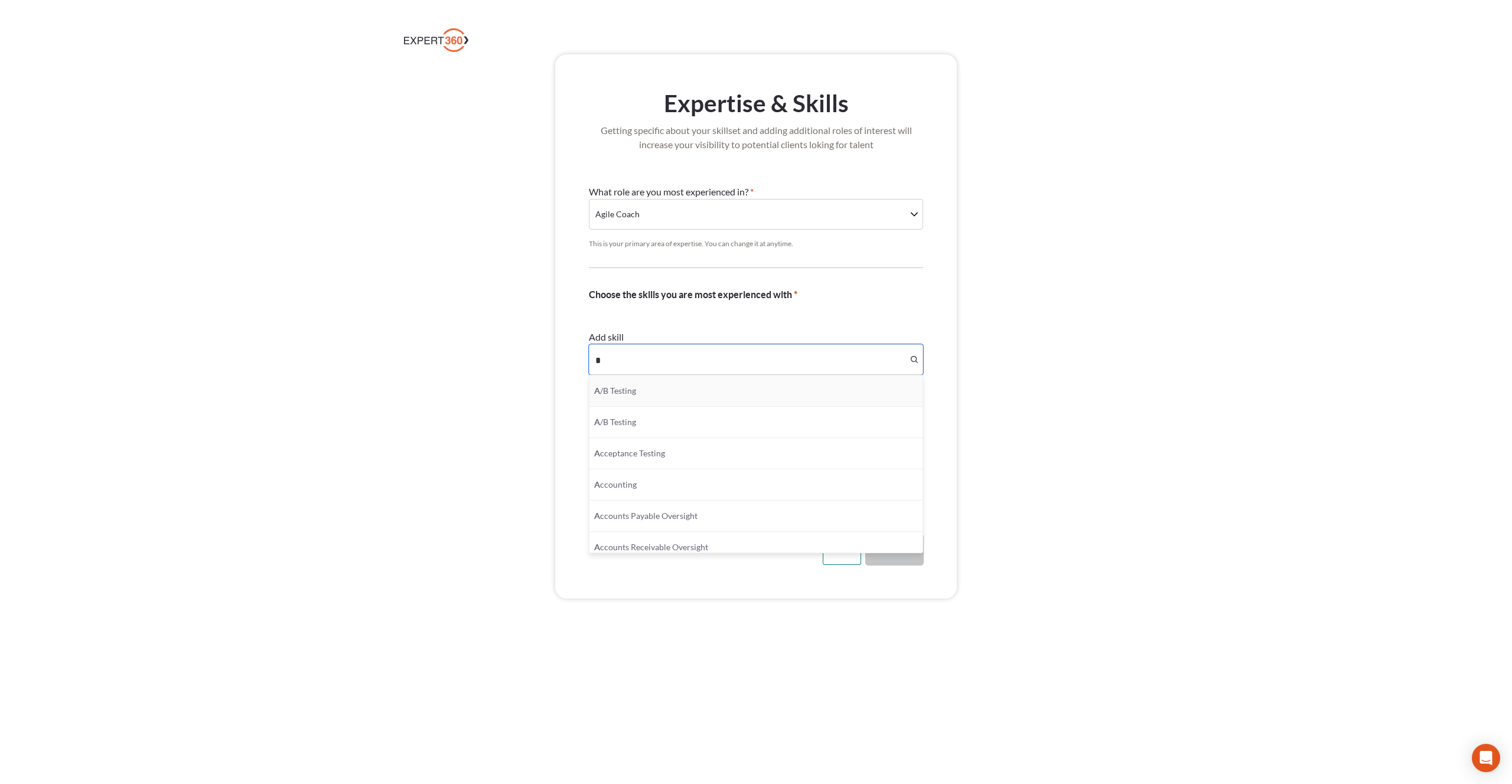
click at [625, 403] on div "A /B Testing" at bounding box center [756, 391] width 333 height 31
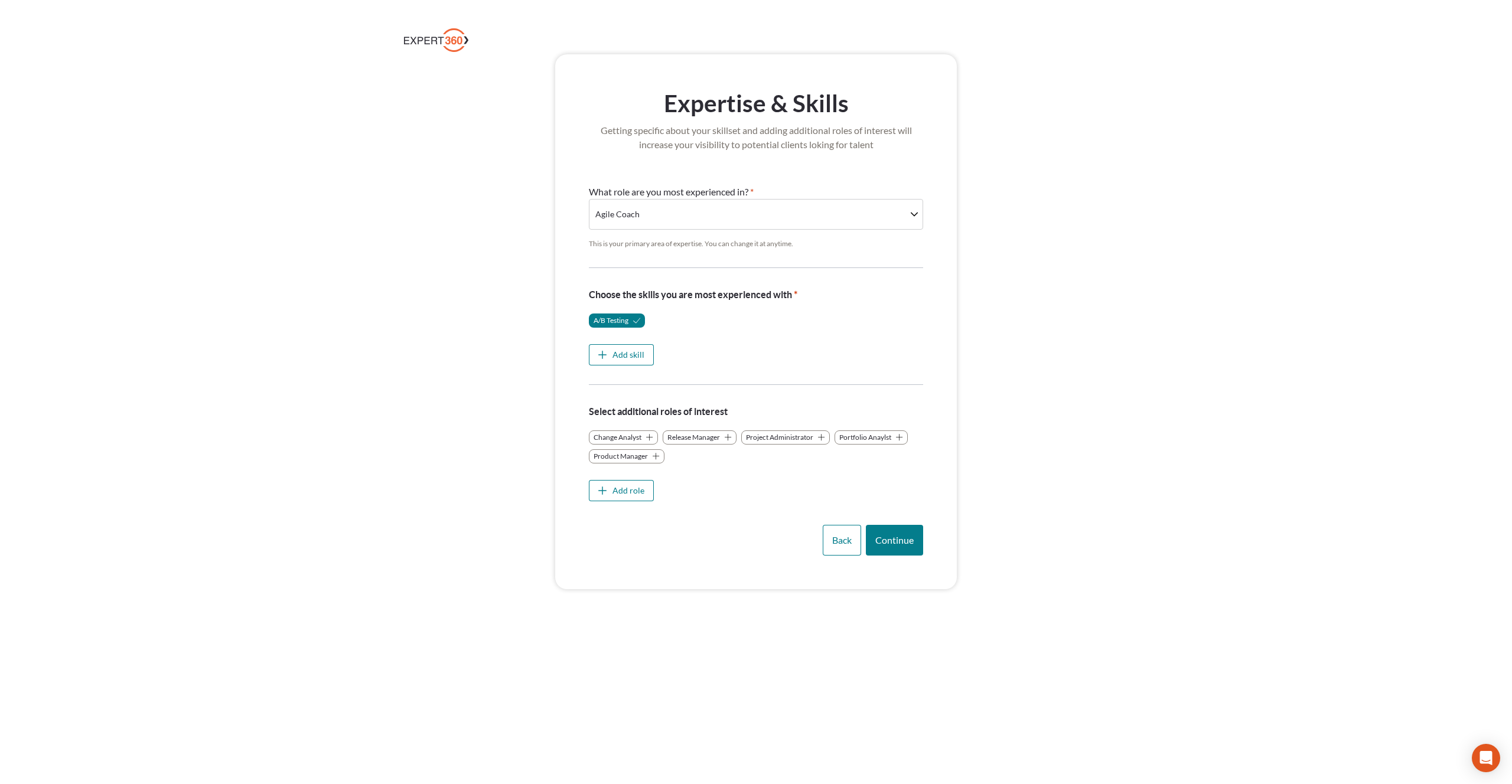
click at [623, 442] on span "Change Analyst" at bounding box center [623, 437] width 69 height 14
click at [623, 442] on span "Release Manager" at bounding box center [625, 437] width 74 height 14
click at [623, 442] on span "Project Administrator" at bounding box center [633, 437] width 88 height 14
click at [894, 539] on span "Continue" at bounding box center [894, 540] width 38 height 11
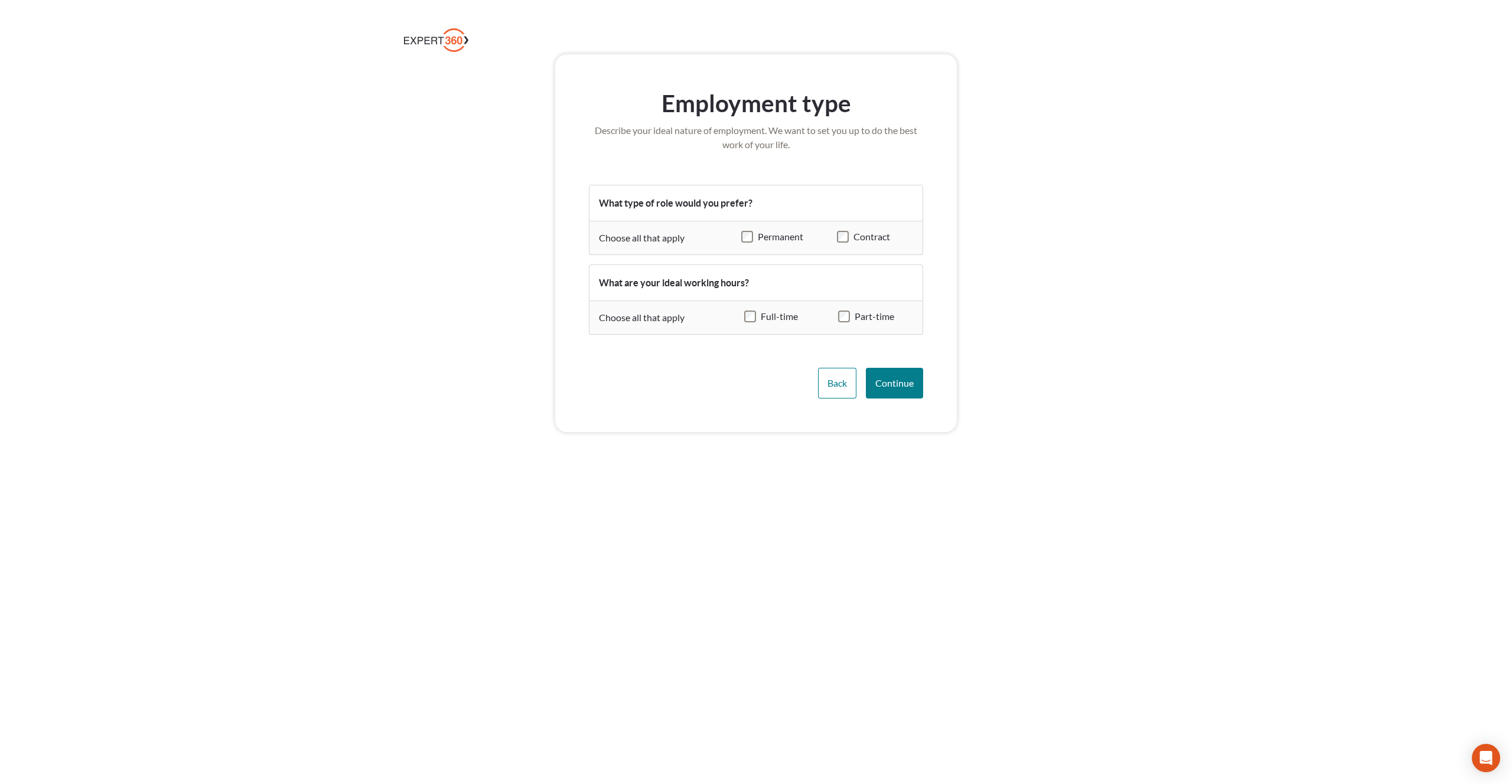
click at [750, 323] on div "Full-time" at bounding box center [786, 318] width 84 height 14
click at [756, 317] on div "Full-time" at bounding box center [786, 318] width 84 height 14
click at [890, 391] on button "Continue" at bounding box center [895, 384] width 57 height 31
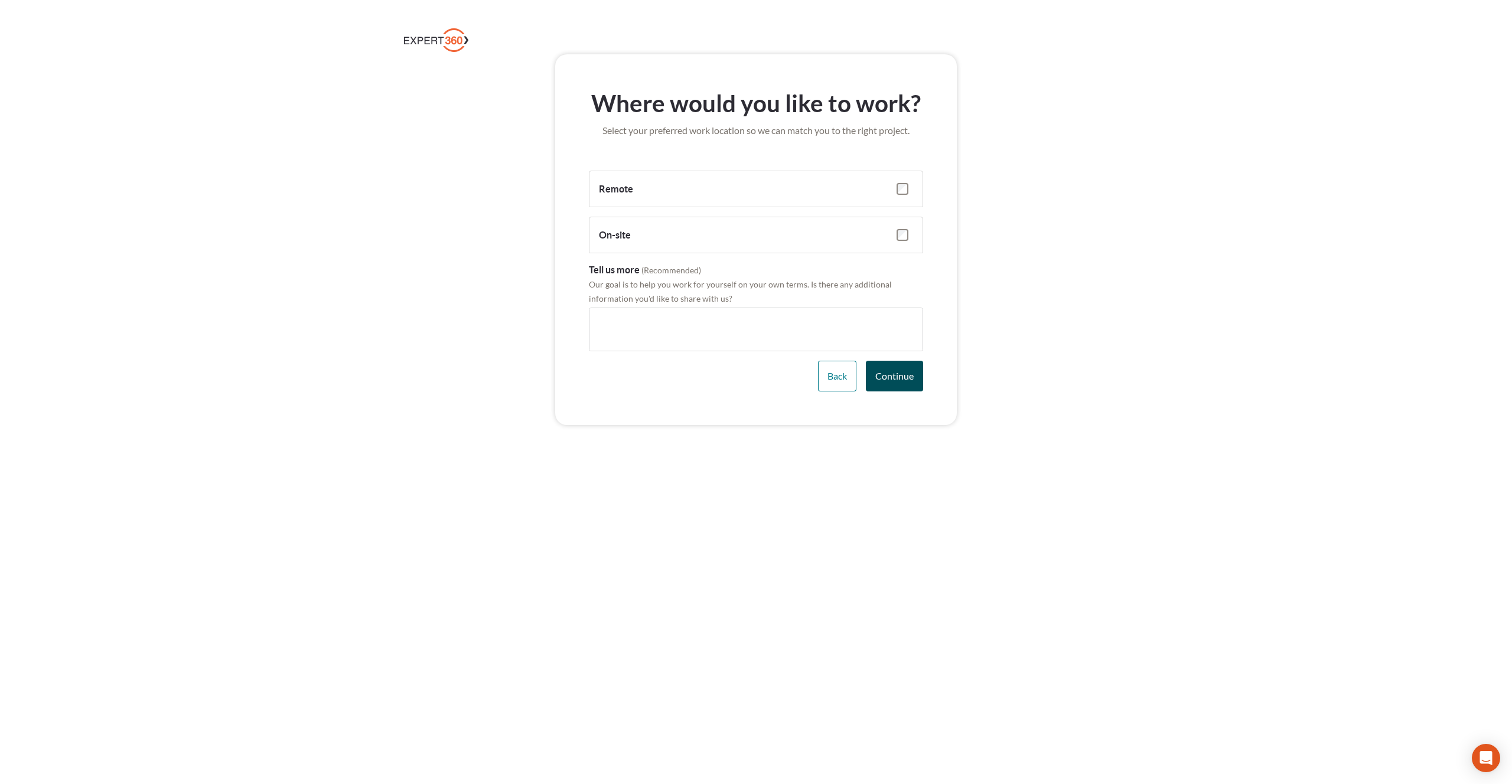
click at [903, 376] on span "Continue" at bounding box center [894, 376] width 38 height 11
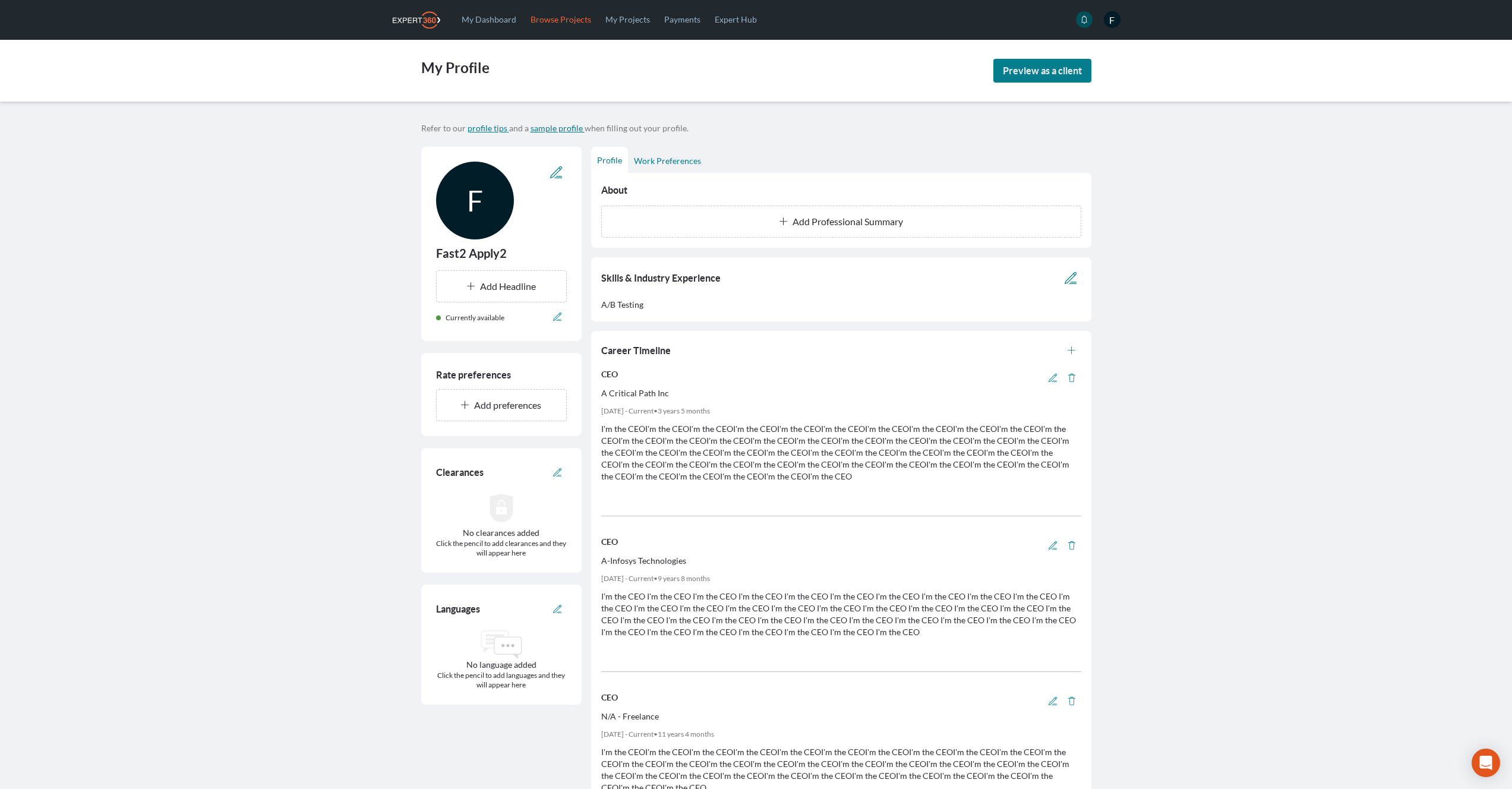
click at [553, 23] on link "Browse Projects" at bounding box center [561, 19] width 75 height 39
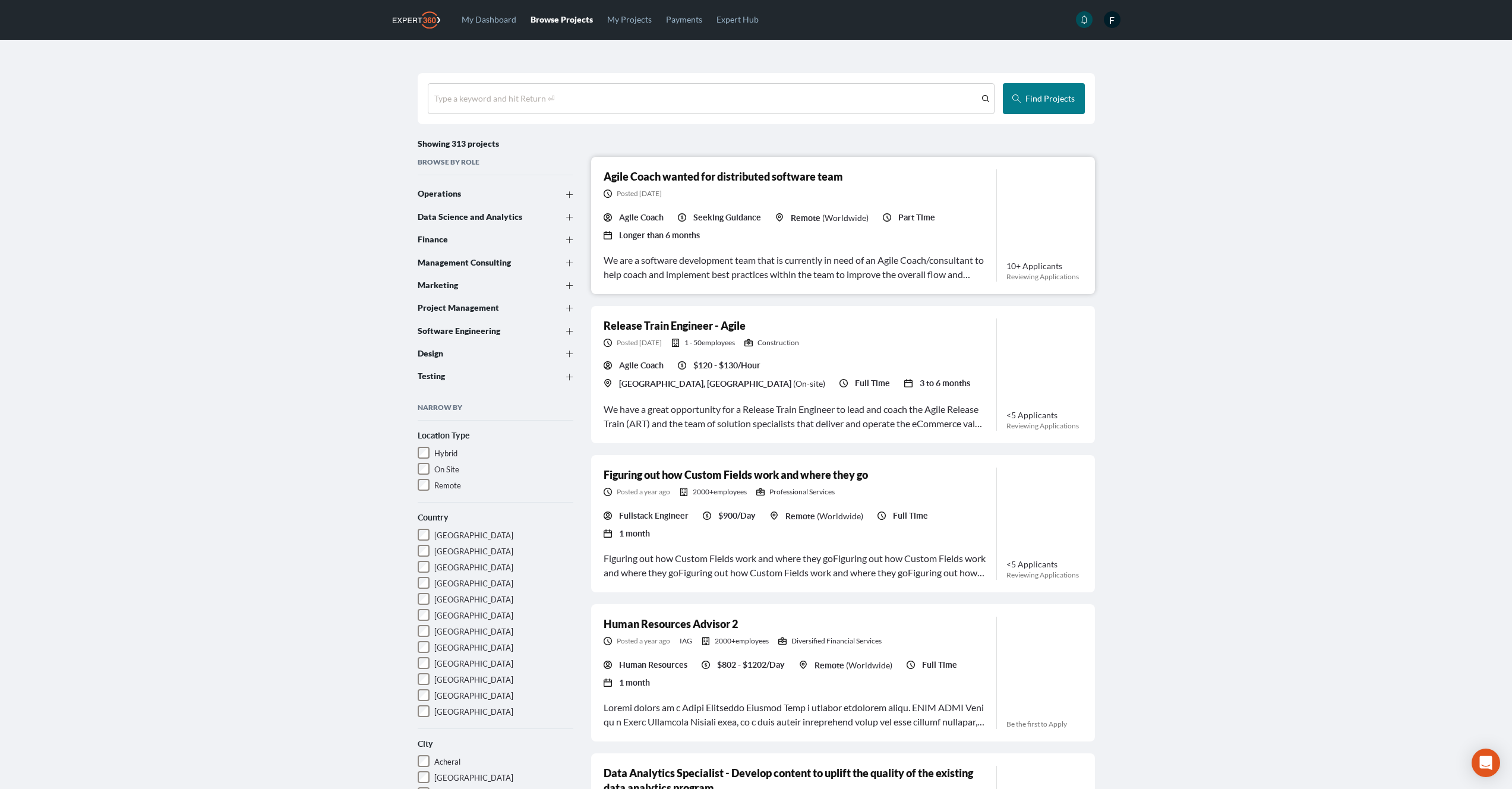
click at [721, 182] on link "Agile Coach wanted for distributed software team" at bounding box center [723, 176] width 240 height 13
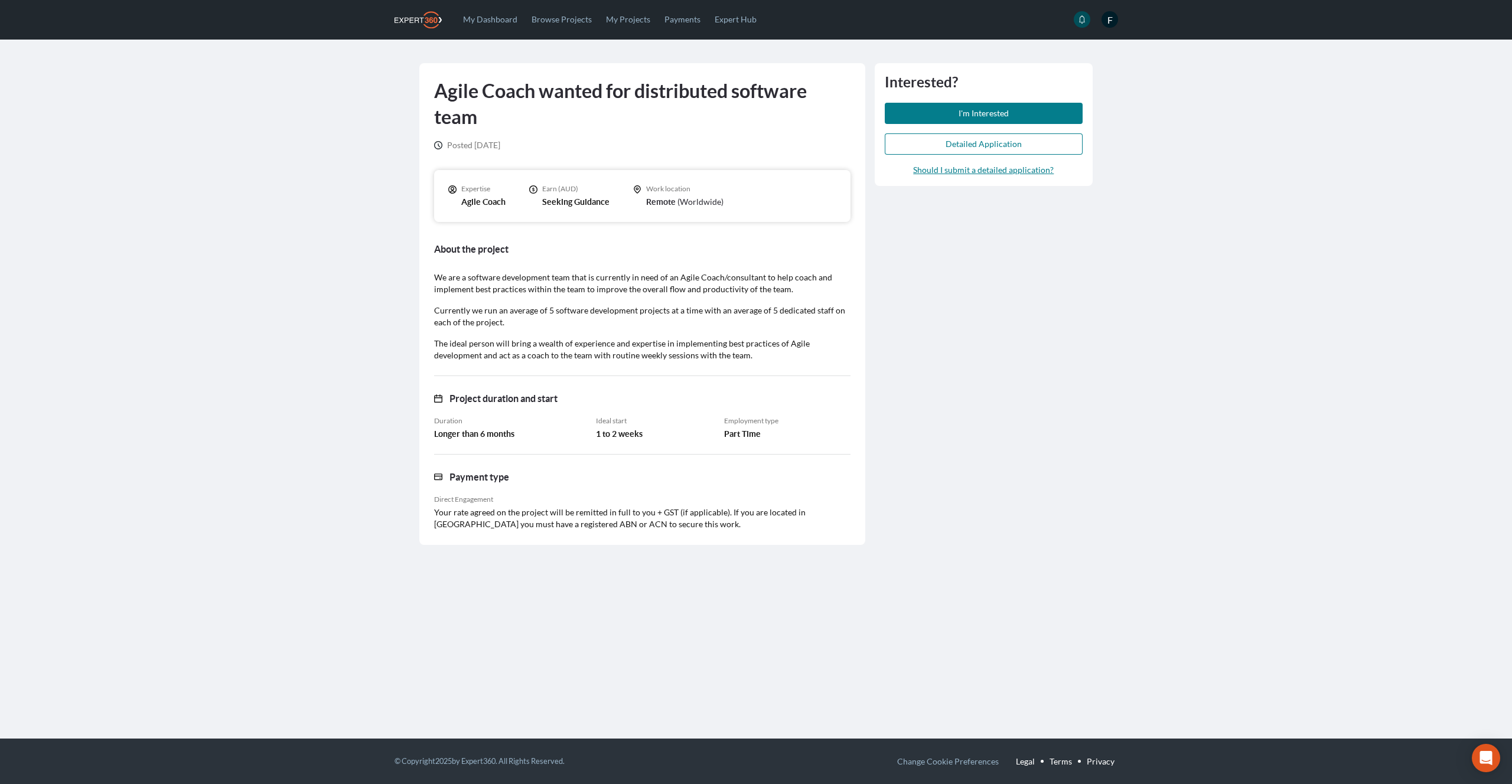
click at [193, 215] on main "Agile Coach wanted for distributed software team Posted [DATE] Expertise Agile …" at bounding box center [756, 296] width 1512 height 515
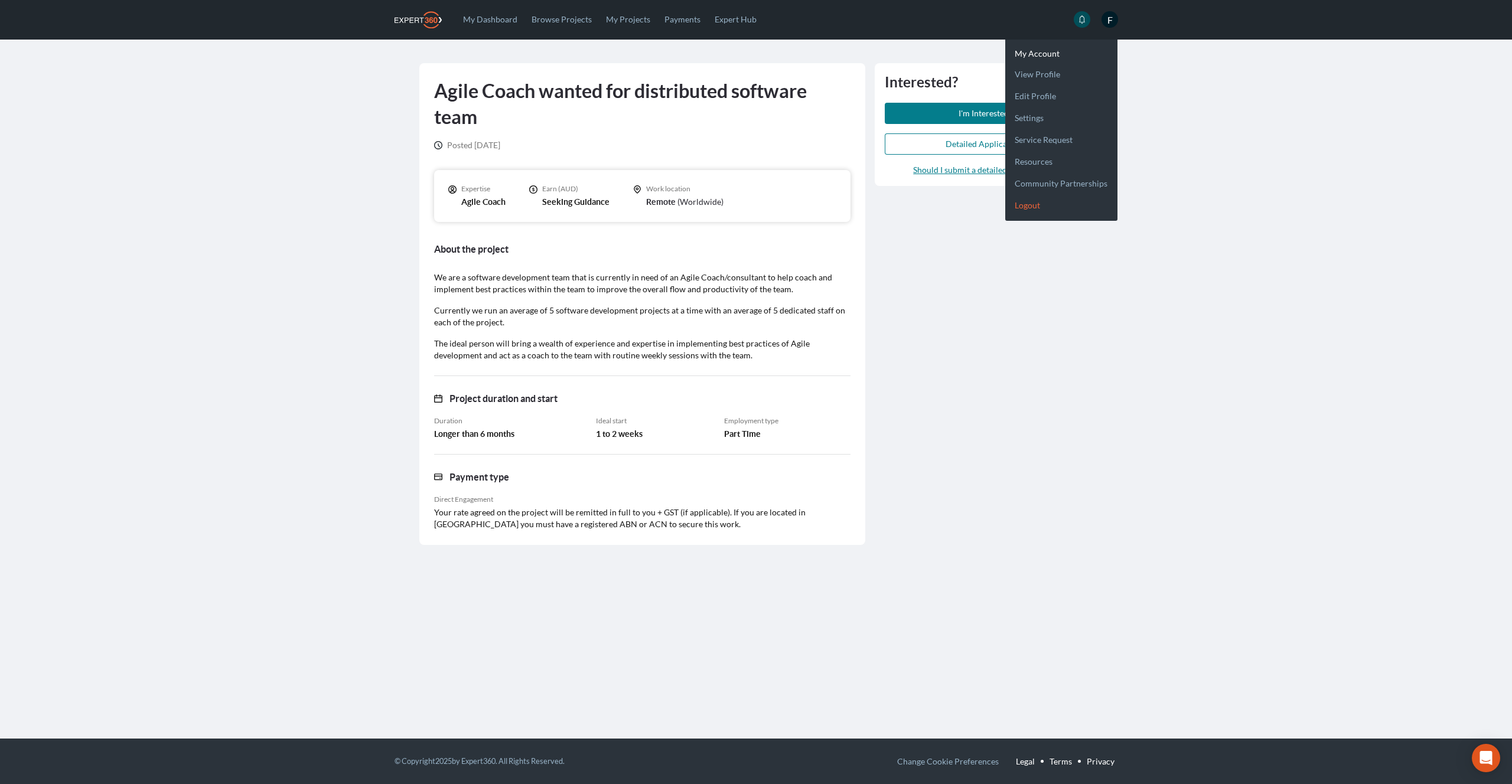
click at [1027, 209] on link "Logout" at bounding box center [1061, 201] width 112 height 22
